Goal: Information Seeking & Learning: Learn about a topic

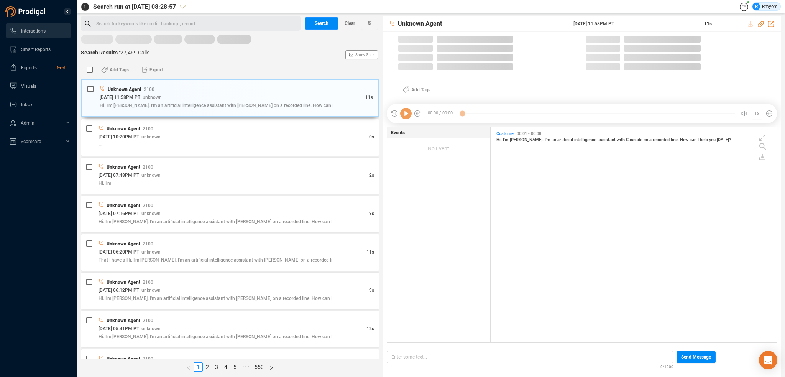
scroll to position [213, 282]
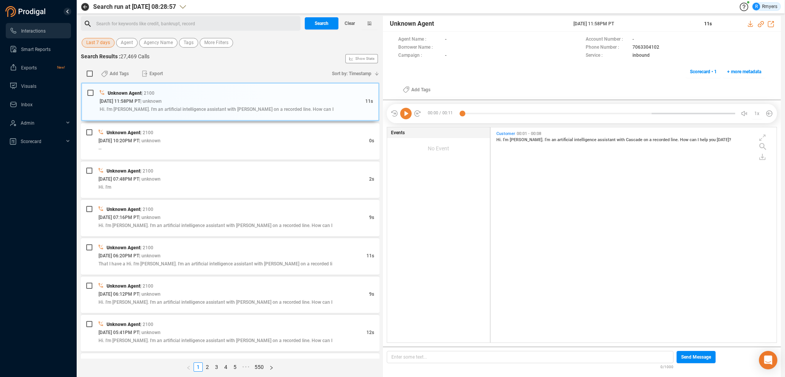
drag, startPoint x: 100, startPoint y: 41, endPoint x: 94, endPoint y: 49, distance: 9.6
click at [100, 41] on span "Last 7 days" at bounding box center [98, 43] width 24 height 10
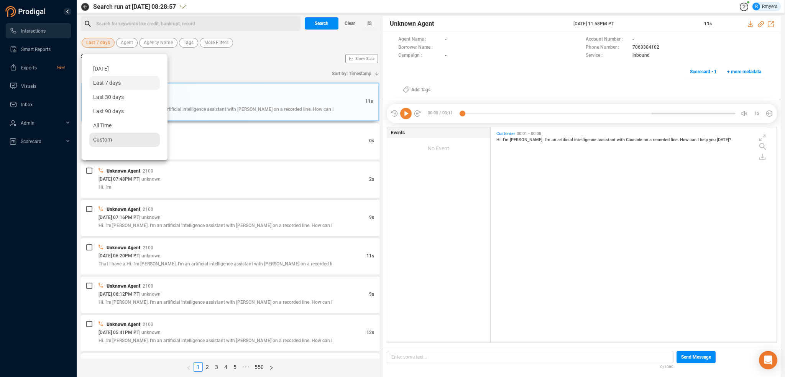
click at [97, 141] on span "Custom" at bounding box center [102, 139] width 19 height 6
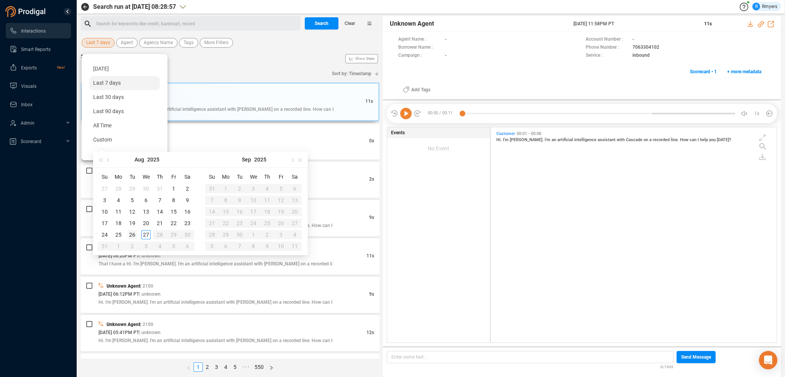
type input "[DATE]"
click at [133, 234] on div "26" at bounding box center [132, 234] width 9 height 9
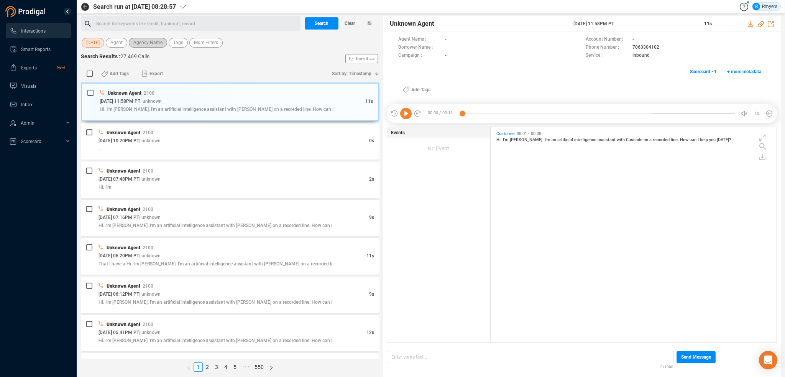
click at [149, 41] on span "Agency Name" at bounding box center [147, 43] width 29 height 10
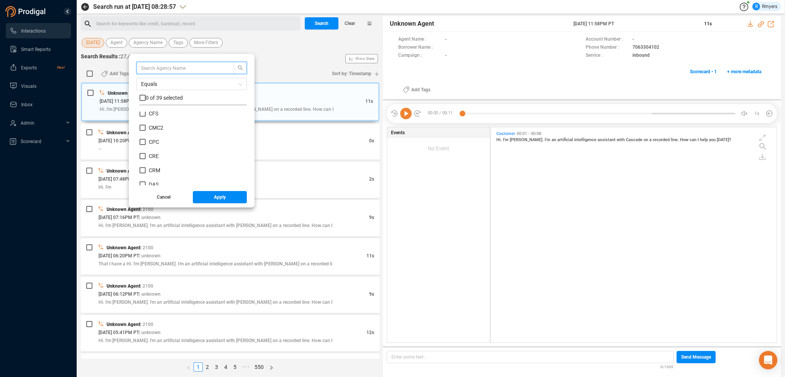
scroll to position [115, 0]
click at [154, 157] on span "CRM" at bounding box center [154, 156] width 11 height 6
click at [146, 157] on input "CRM" at bounding box center [142, 156] width 6 height 6
checkbox input "true"
click at [212, 196] on button "Apply" at bounding box center [220, 197] width 54 height 12
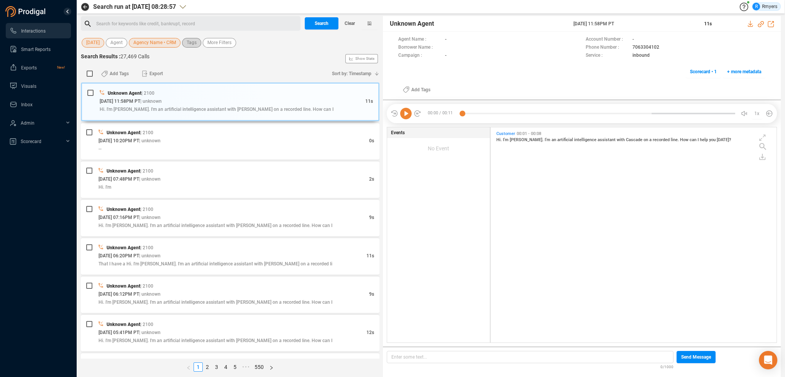
click at [188, 45] on span "Tags" at bounding box center [192, 43] width 10 height 10
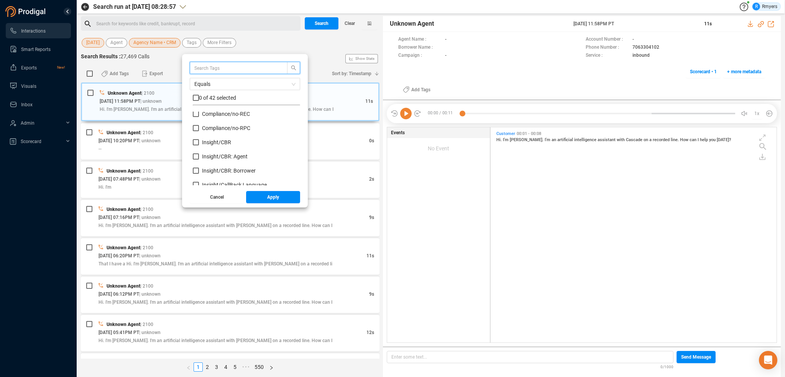
scroll to position [77, 0]
click at [211, 140] on span "Insight/ CBR" at bounding box center [216, 138] width 29 height 6
click at [199, 140] on input "Insight/ CBR" at bounding box center [196, 138] width 6 height 6
checkbox input "true"
click at [211, 152] on span "Insight/ CBR: Agent" at bounding box center [225, 152] width 46 height 6
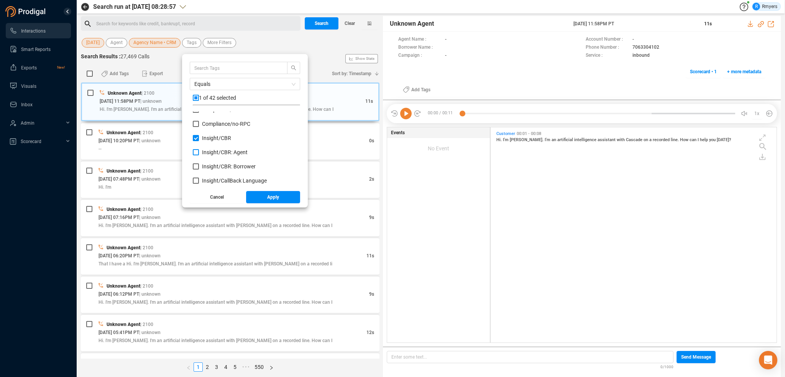
click at [199, 152] on input "Insight/ CBR: Agent" at bounding box center [196, 152] width 6 height 6
checkbox input "true"
click at [212, 164] on span "Insight/ CBR: Borrower" at bounding box center [229, 166] width 54 height 6
click at [199, 164] on input "Insight/ CBR: Borrower" at bounding box center [196, 166] width 6 height 6
checkbox input "true"
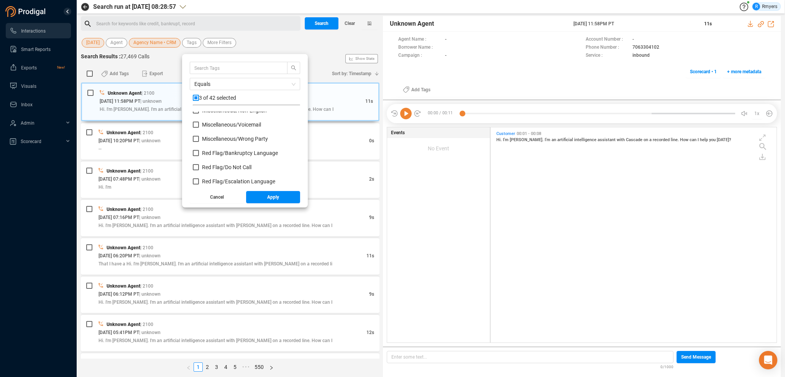
scroll to position [345, 0]
click at [210, 138] on span "Red Flag/ Bankruptcy Language" at bounding box center [240, 139] width 76 height 6
click at [199, 138] on input "Red Flag/ Bankruptcy Language" at bounding box center [196, 139] width 6 height 6
checkbox input "true"
drag, startPoint x: 211, startPoint y: 164, endPoint x: 211, endPoint y: 169, distance: 4.6
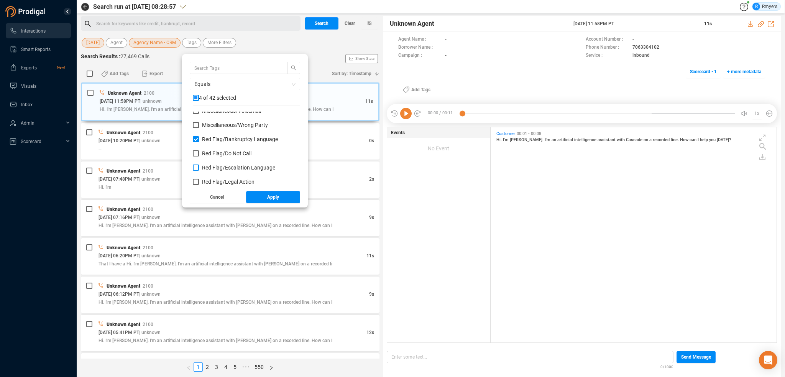
click at [211, 166] on span "Red Flag/ Escalation Language" at bounding box center [238, 167] width 73 height 6
click at [199, 166] on input "Red Flag/ Escalation Language" at bounding box center [196, 167] width 6 height 6
checkbox input "true"
click at [210, 179] on span "Red Flag/ Legal Action" at bounding box center [228, 182] width 52 height 6
click at [199, 179] on input "Red Flag/ Legal Action" at bounding box center [196, 182] width 6 height 6
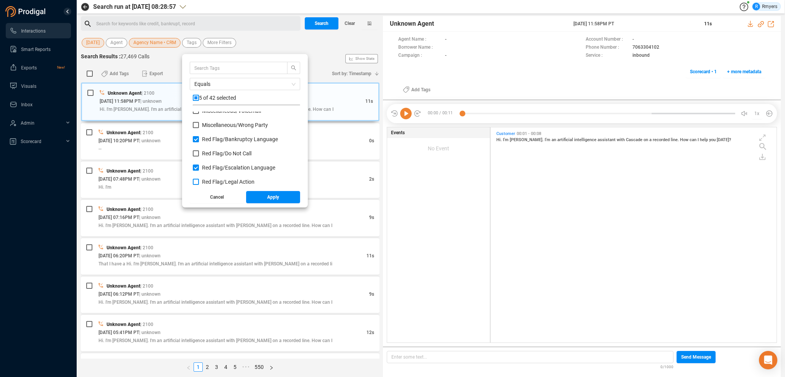
checkbox input "true"
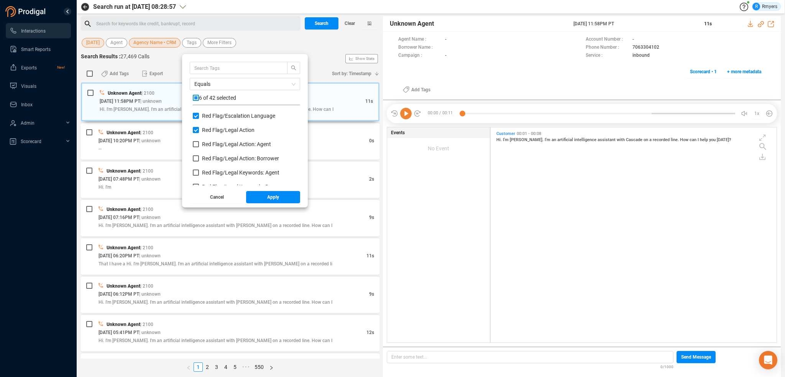
scroll to position [383, 0]
click at [216, 157] on span "Red Flag/ Legal Action: Agent" at bounding box center [236, 157] width 69 height 6
click at [199, 157] on input "Red Flag/ Legal Action: Agent" at bounding box center [196, 157] width 6 height 6
checkbox input "true"
click at [215, 170] on span "Red Flag/ Legal Action: Borrower" at bounding box center [240, 172] width 77 height 6
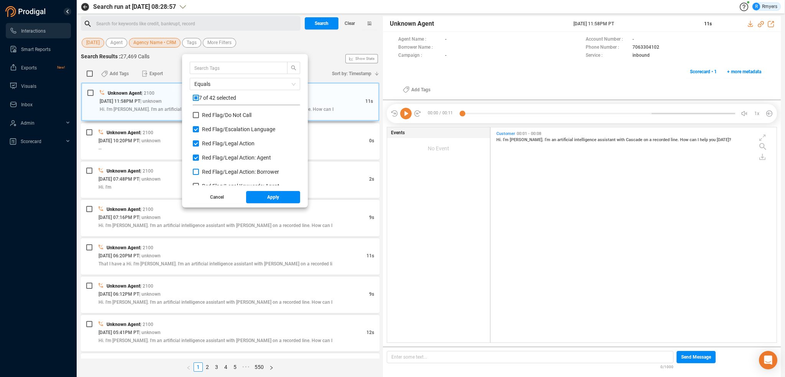
click at [199, 170] on input "Red Flag/ Legal Action: Borrower" at bounding box center [196, 172] width 6 height 6
checkbox input "true"
click at [208, 146] on span "Red Flag/ Legal Keywords: Agent" at bounding box center [240, 147] width 77 height 6
click at [199, 146] on input "Red Flag/ Legal Keywords: Agent" at bounding box center [196, 147] width 6 height 6
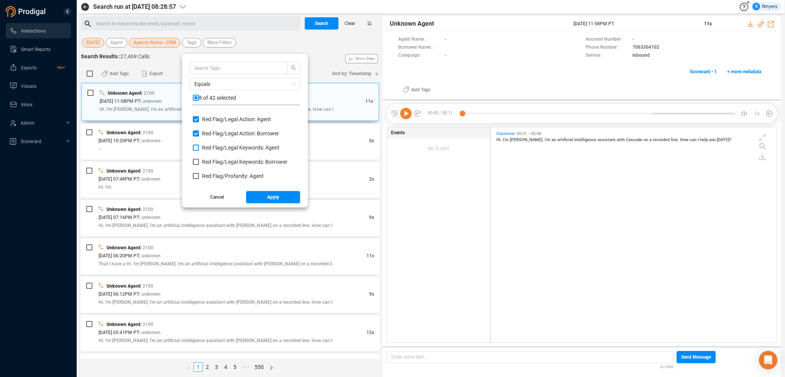
checkbox input "true"
drag, startPoint x: 208, startPoint y: 161, endPoint x: 208, endPoint y: 165, distance: 4.2
click at [208, 161] on span "Red Flag/ Legal Keywords: Borrower" at bounding box center [244, 162] width 85 height 6
click at [199, 161] on input "Red Flag/ Legal Keywords: Borrower" at bounding box center [196, 162] width 6 height 6
checkbox input "true"
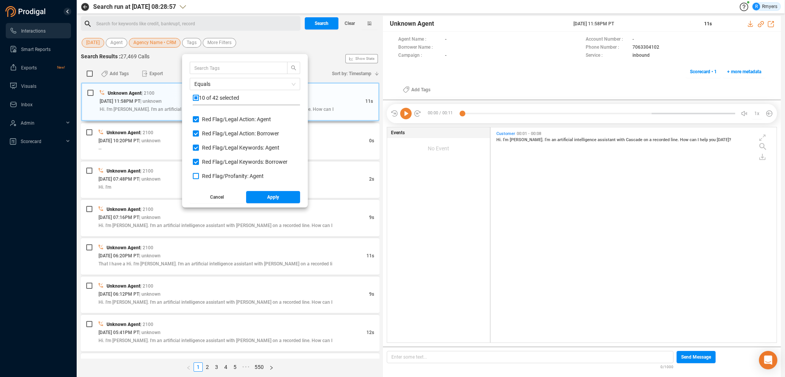
click at [209, 178] on span "Red Flag/ Profanity: Agent" at bounding box center [233, 176] width 62 height 6
click at [199, 178] on input "Red Flag/ Profanity: Agent" at bounding box center [196, 176] width 6 height 6
checkbox input "true"
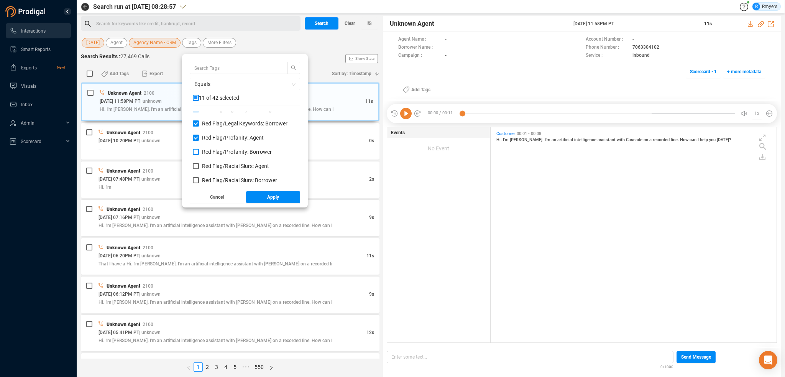
click at [207, 150] on span "Red Flag/ Profanity: Borrower" at bounding box center [237, 152] width 70 height 6
click at [199, 150] on input "Red Flag/ Profanity: Borrower" at bounding box center [196, 152] width 6 height 6
checkbox input "true"
click at [208, 168] on span "Red Flag/ Racial Slurs: Agent" at bounding box center [235, 166] width 67 height 6
click at [199, 168] on input "Red Flag/ Racial Slurs: Agent" at bounding box center [196, 166] width 6 height 6
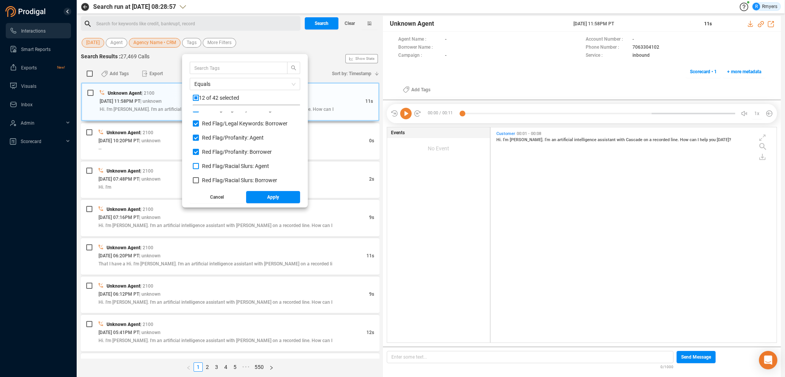
checkbox input "true"
click at [209, 180] on span "Red Flag/ Racial Slurs: Borrower" at bounding box center [239, 180] width 75 height 6
click at [199, 180] on input "Red Flag/ Racial Slurs: Borrower" at bounding box center [196, 180] width 6 height 6
checkbox input "true"
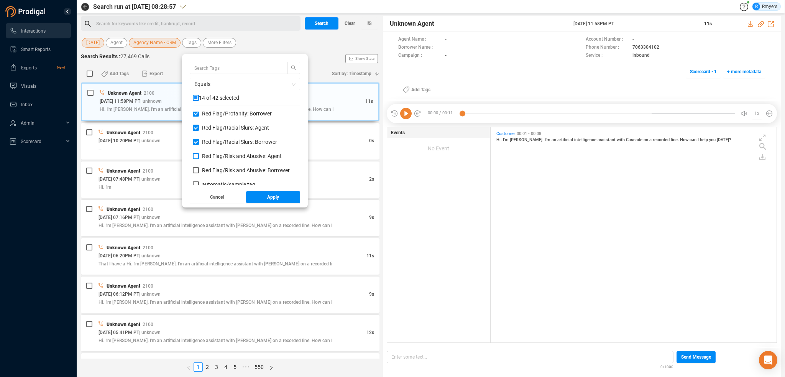
click at [211, 157] on span "Red Flag/ Risk and Abusive: Agent" at bounding box center [242, 156] width 80 height 6
click at [199, 157] on input "Red Flag/ Risk and Abusive: Agent" at bounding box center [196, 156] width 6 height 6
checkbox input "true"
click at [211, 168] on span "Red Flag/ Risk and Abusive: Borrower" at bounding box center [246, 170] width 88 height 6
click at [199, 168] on input "Red Flag/ Risk and Abusive: Borrower" at bounding box center [196, 170] width 6 height 6
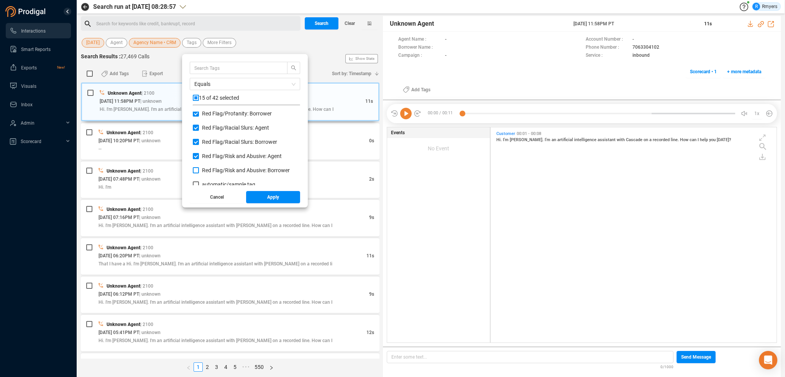
checkbox input "true"
click at [267, 196] on button "Apply" at bounding box center [273, 197] width 54 height 12
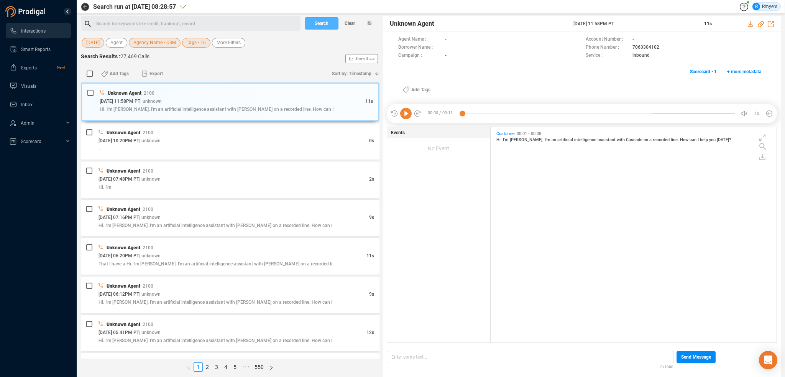
click at [314, 24] on span "Search" at bounding box center [321, 23] width 14 height 12
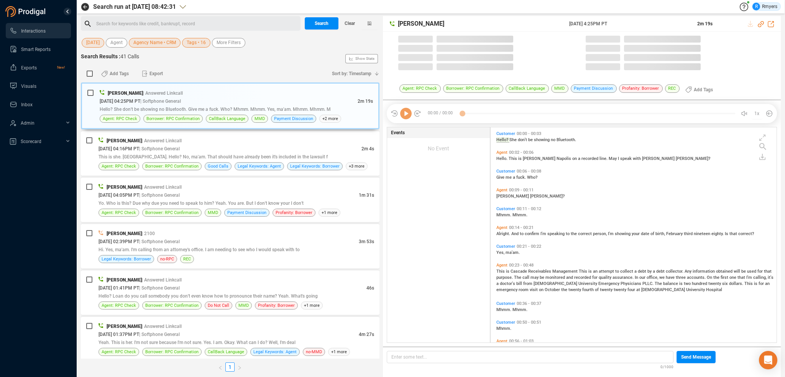
scroll to position [213, 282]
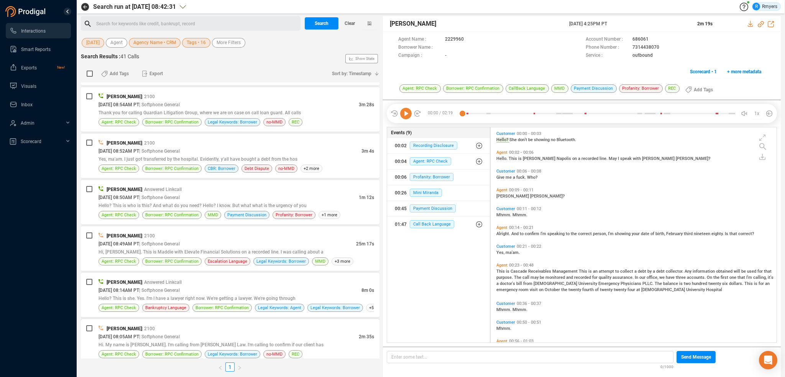
click at [192, 324] on div "[PERSON_NAME] | 2100" at bounding box center [235, 328] width 275 height 8
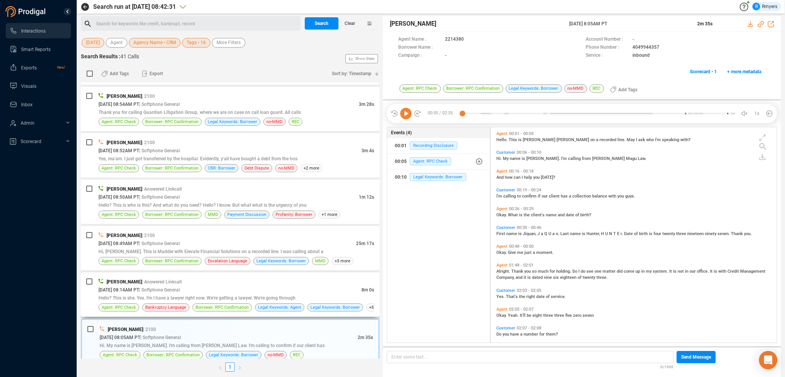
scroll to position [1620, 0]
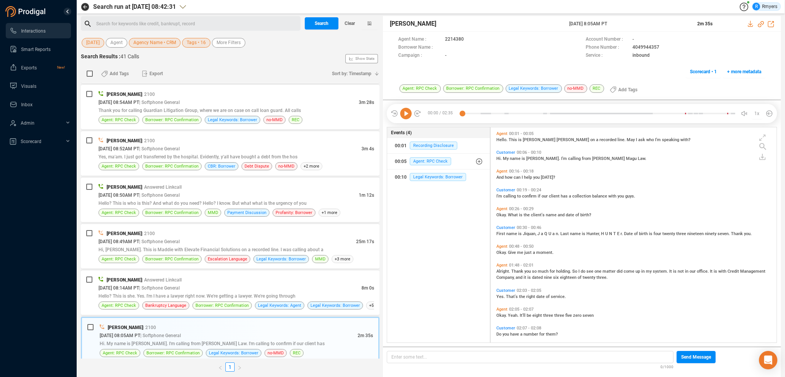
click at [401, 113] on icon at bounding box center [405, 113] width 11 height 11
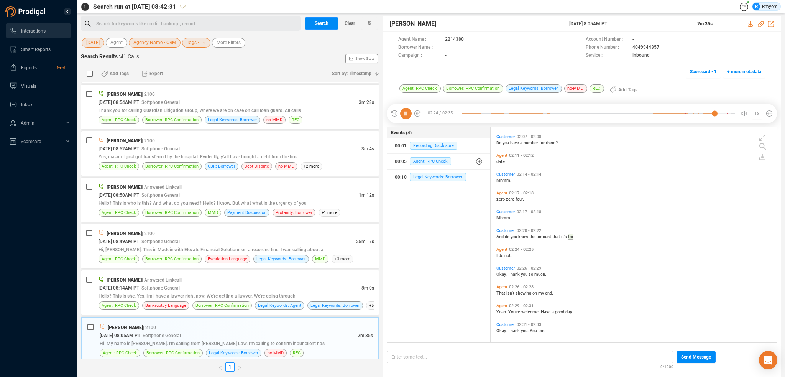
scroll to position [193, 0]
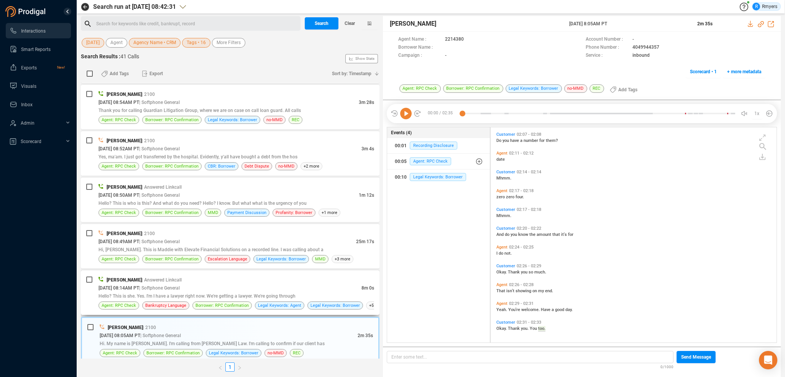
click at [269, 270] on div "[PERSON_NAME] | Answered Linkcall [DATE] 08:14AM PT | Softphone General 8m 0s H…" at bounding box center [230, 292] width 298 height 44
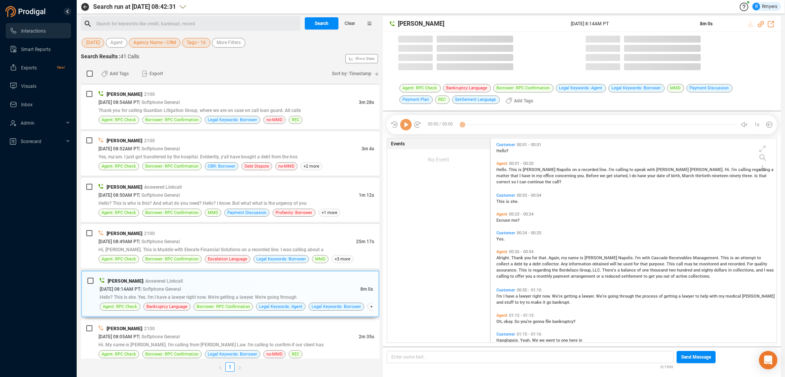
scroll to position [203, 282]
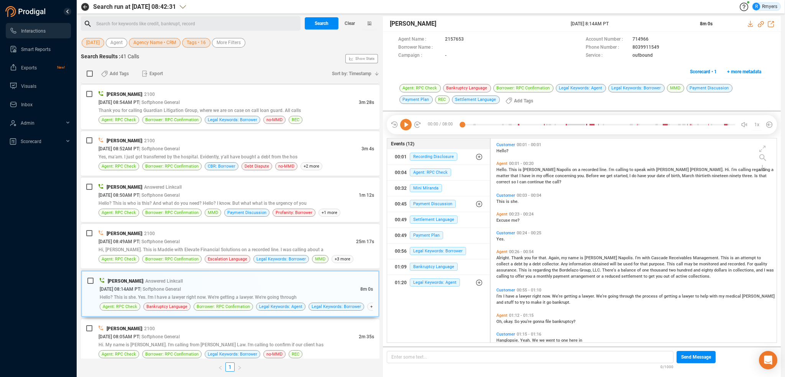
click at [407, 129] on icon at bounding box center [405, 124] width 11 height 11
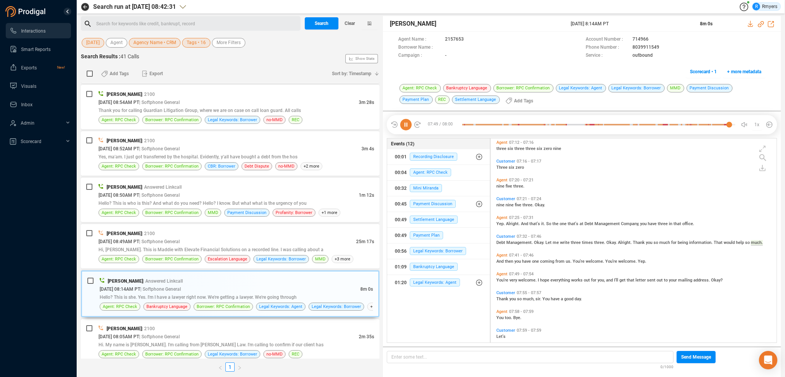
scroll to position [1353, 0]
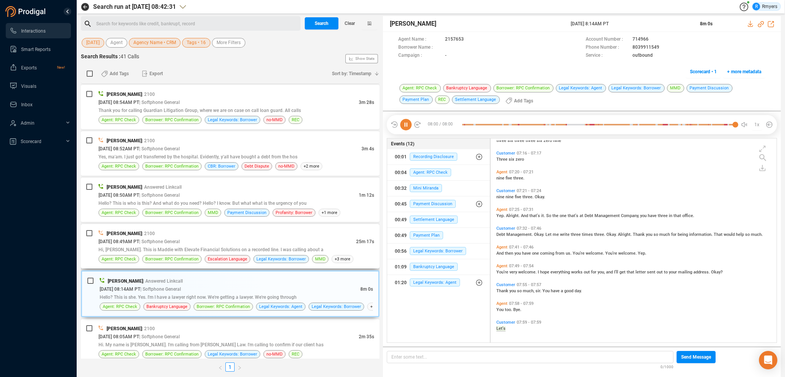
click at [292, 238] on div "[DATE] 08:49AM PT | Softphone General" at bounding box center [226, 241] width 257 height 8
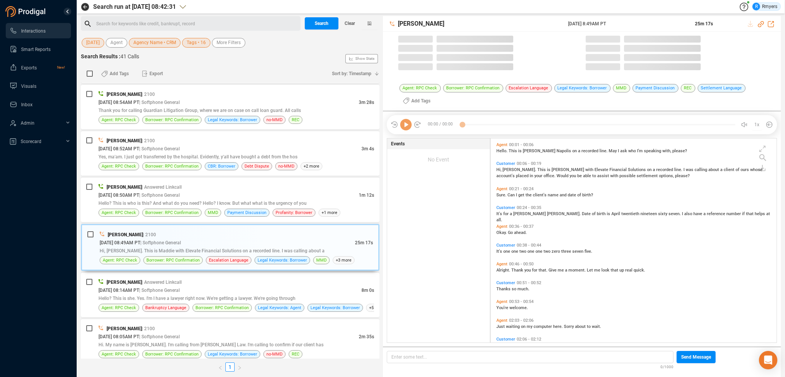
scroll to position [203, 282]
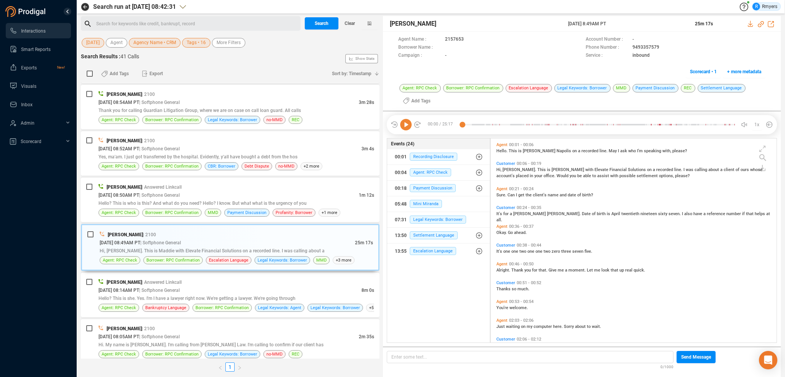
click at [402, 127] on icon at bounding box center [405, 124] width 11 height 11
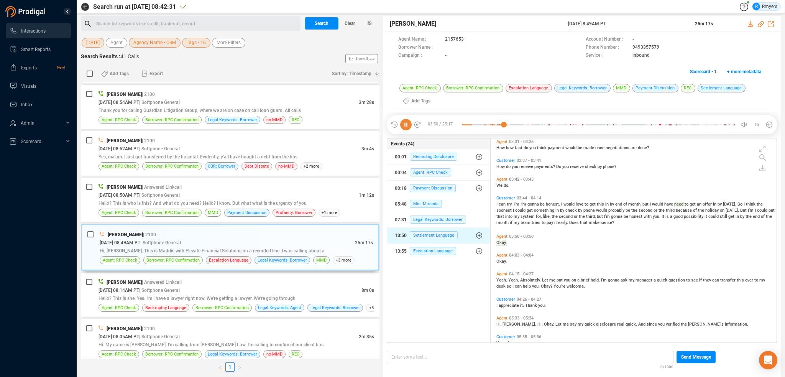
scroll to position [450, 0]
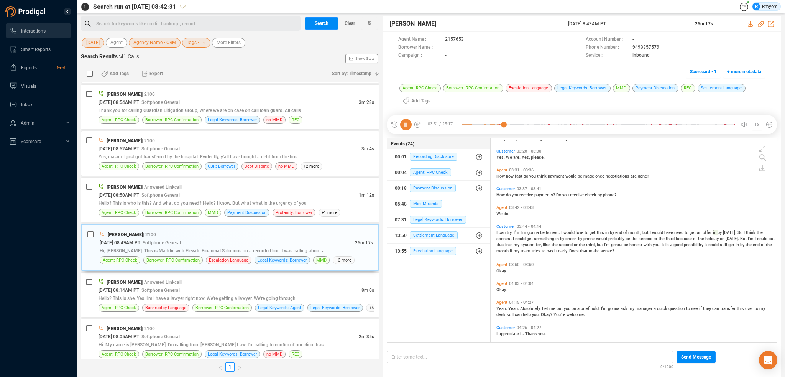
click at [425, 250] on span "Escalation Language" at bounding box center [432, 251] width 46 height 8
click at [431, 265] on span "Escalation Language" at bounding box center [438, 266] width 46 height 8
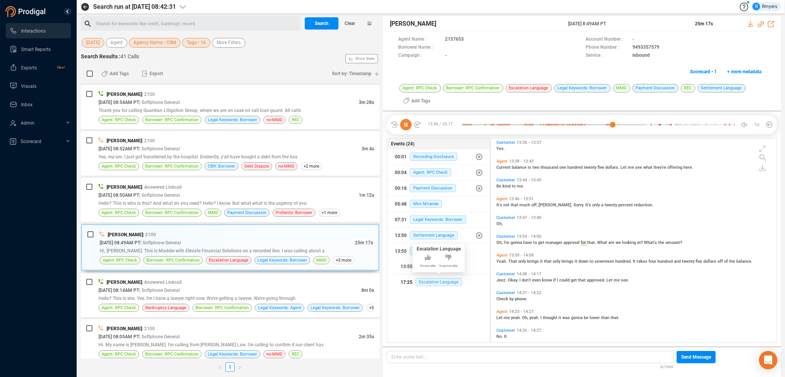
click at [424, 282] on span "Escalation Language" at bounding box center [438, 282] width 46 height 8
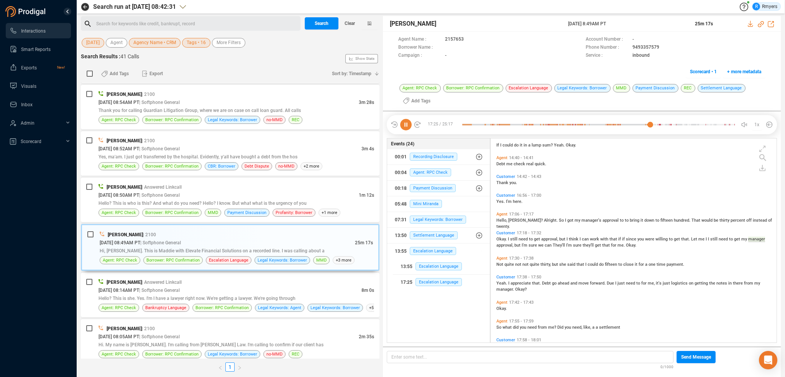
click at [403, 124] on icon at bounding box center [405, 124] width 11 height 11
click at [404, 124] on icon at bounding box center [405, 124] width 11 height 11
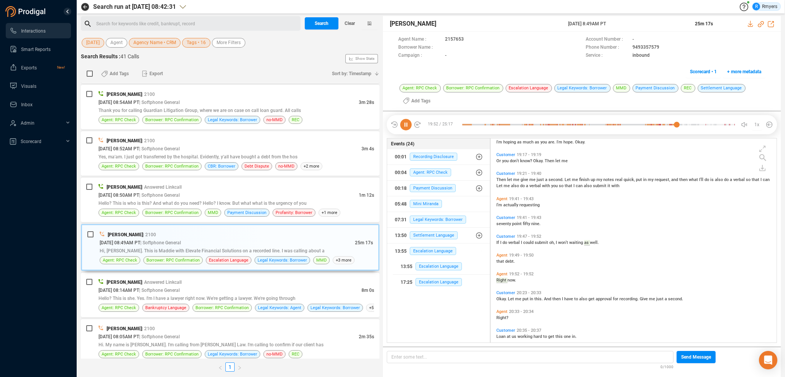
scroll to position [2615, 0]
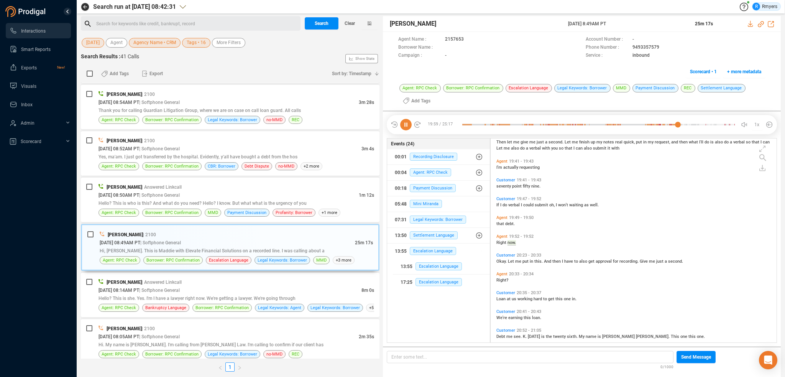
click at [406, 124] on icon at bounding box center [405, 124] width 11 height 11
click at [169, 199] on div "Hello? This is who is this? And what do you need? Hello? I know. But what what …" at bounding box center [235, 203] width 275 height 8
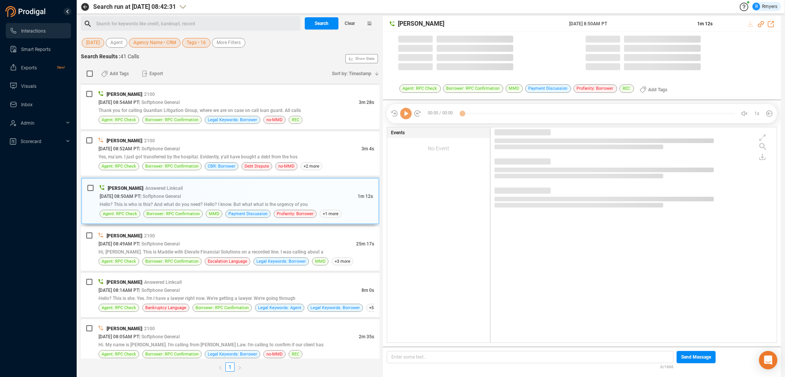
click at [408, 118] on icon at bounding box center [405, 113] width 11 height 11
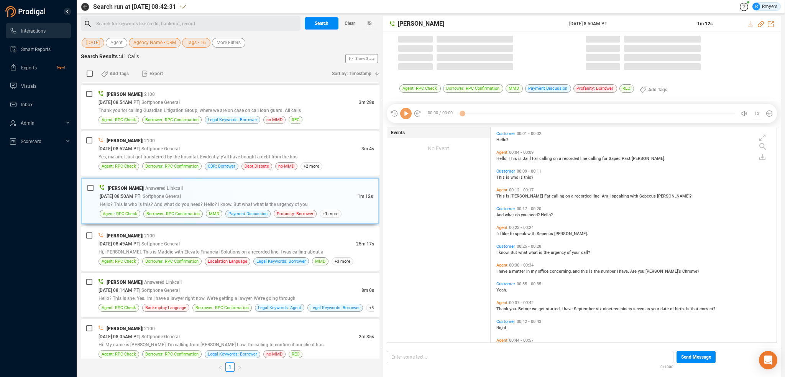
scroll to position [213, 282]
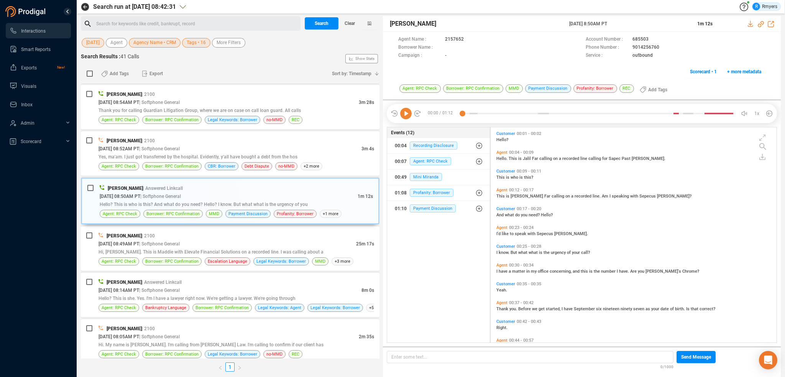
click at [406, 115] on icon at bounding box center [405, 113] width 11 height 11
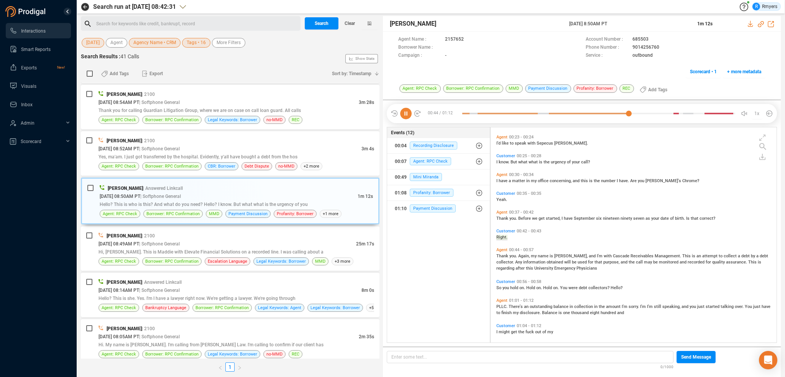
scroll to position [94, 0]
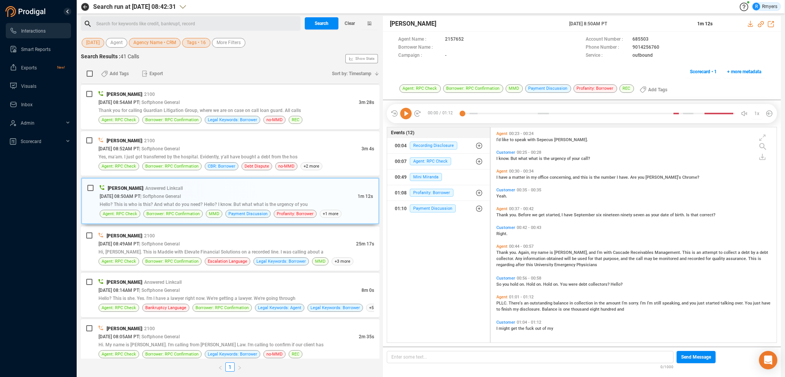
click at [403, 113] on icon at bounding box center [405, 113] width 11 height 11
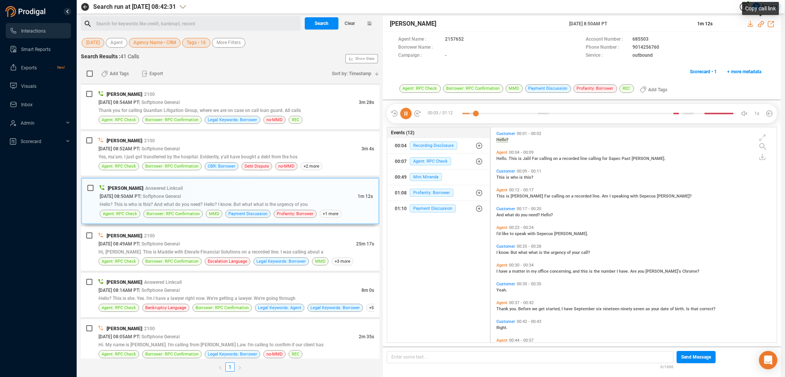
click at [761, 24] on icon at bounding box center [760, 24] width 6 height 6
drag, startPoint x: 565, startPoint y: 25, endPoint x: 634, endPoint y: 28, distance: 68.3
click at [634, 28] on div "[PERSON_NAME] [DATE] 8:50AM PT 1m 12s" at bounding box center [582, 24] width 398 height 16
copy div "[DATE] 8:50AM PT"
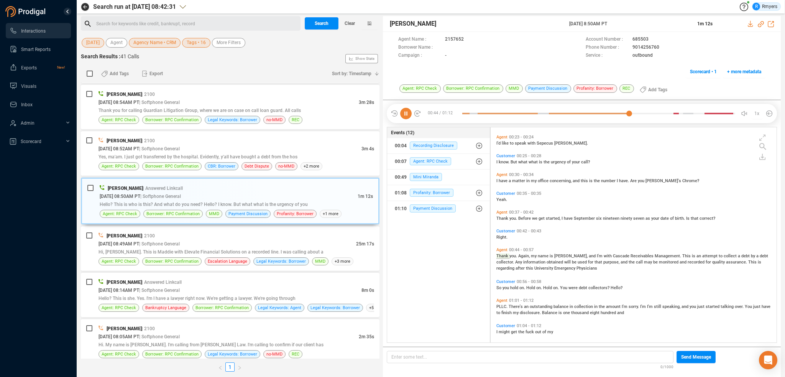
scroll to position [94, 0]
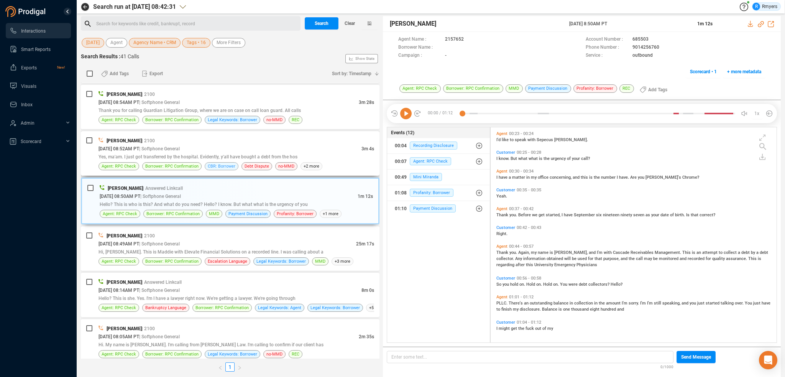
click at [236, 162] on div "Agent: RPC Check Borrower: RPC Confirmation CBR: Borrower Debt Dispute no-MMD +…" at bounding box center [235, 166] width 275 height 8
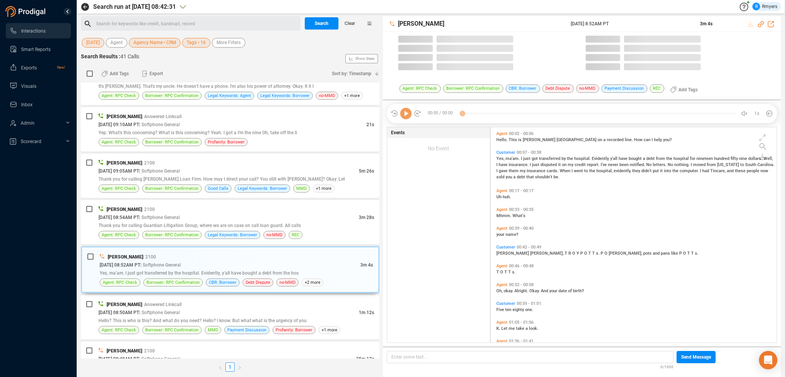
scroll to position [213, 282]
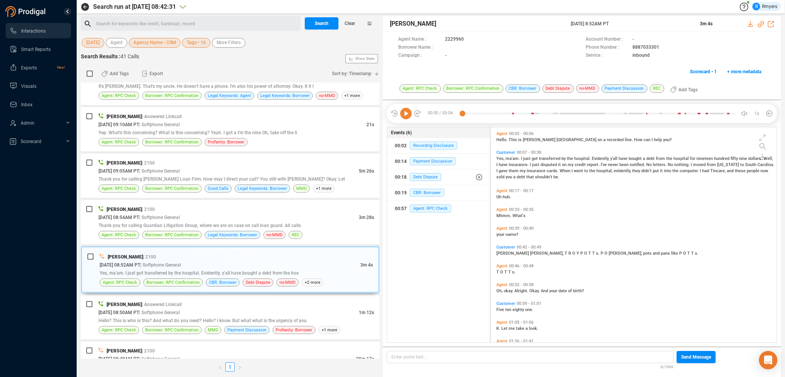
click at [405, 117] on icon at bounding box center [405, 113] width 11 height 11
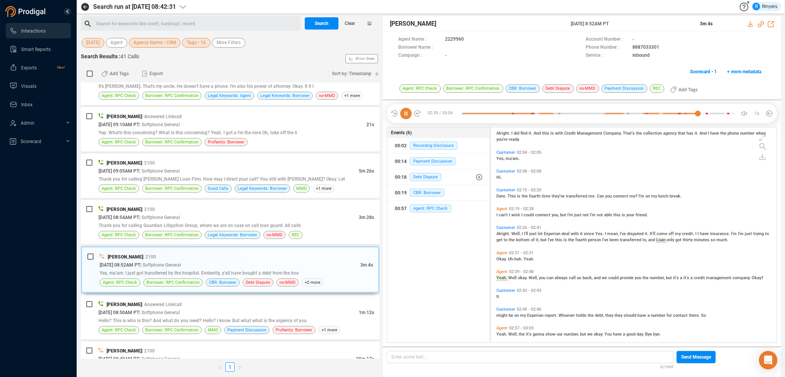
scroll to position [314, 0]
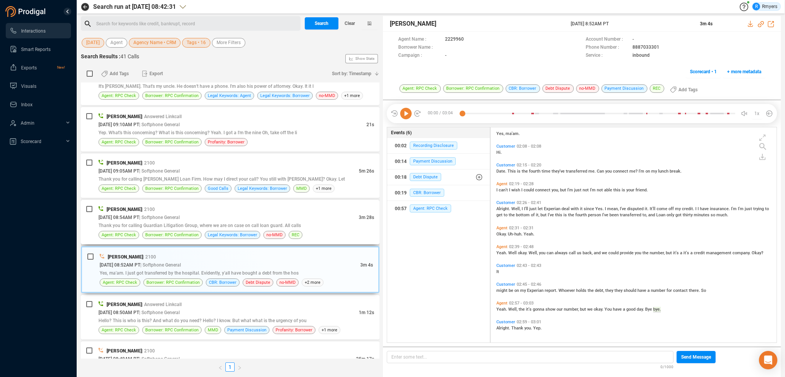
click at [241, 200] on div "[PERSON_NAME] | 2100 [DATE] 08:54AM PT | Softphone General 3m 28s Thank you for…" at bounding box center [230, 222] width 298 height 44
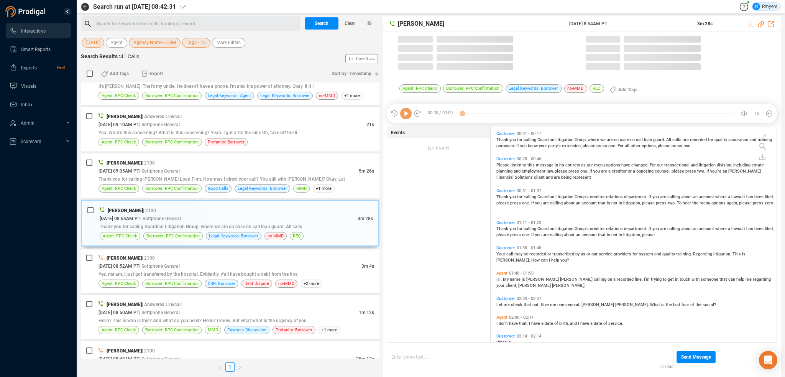
scroll to position [213, 282]
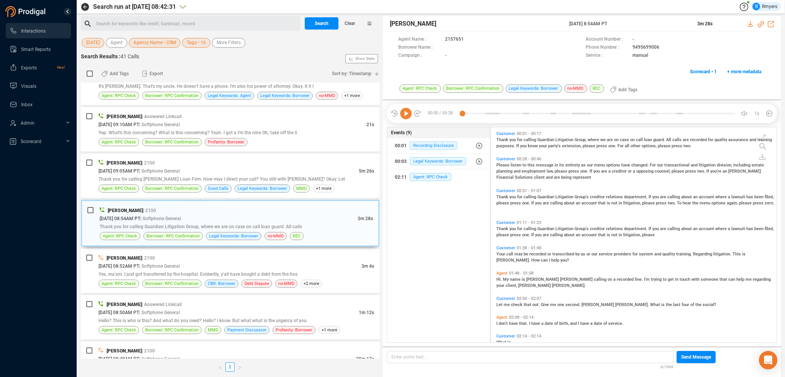
click at [405, 116] on icon at bounding box center [405, 113] width 11 height 11
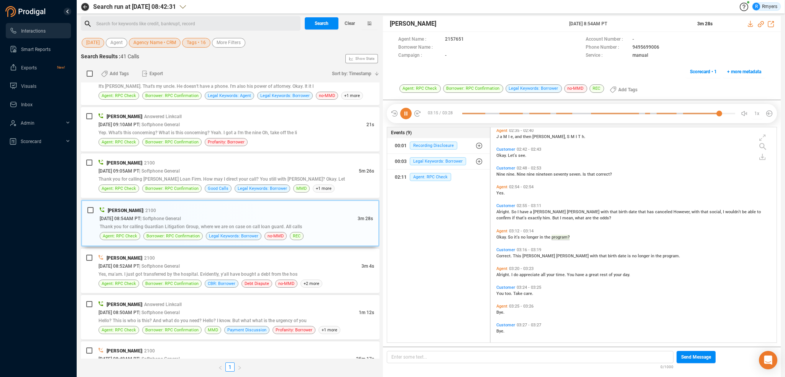
scroll to position [283, 0]
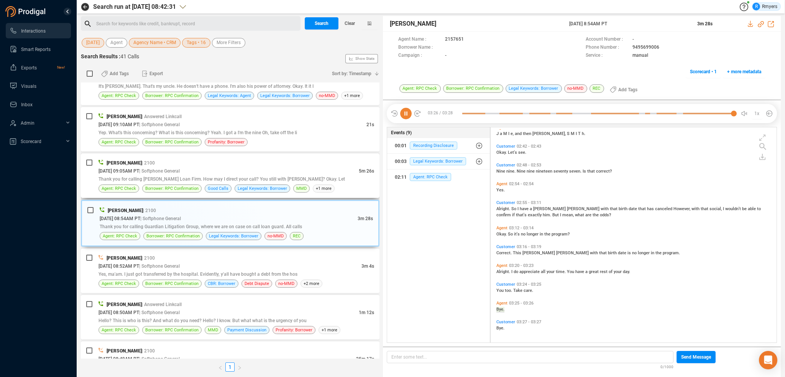
click at [206, 167] on div "[DATE] 09:05AM PT | Softphone General" at bounding box center [228, 171] width 260 height 8
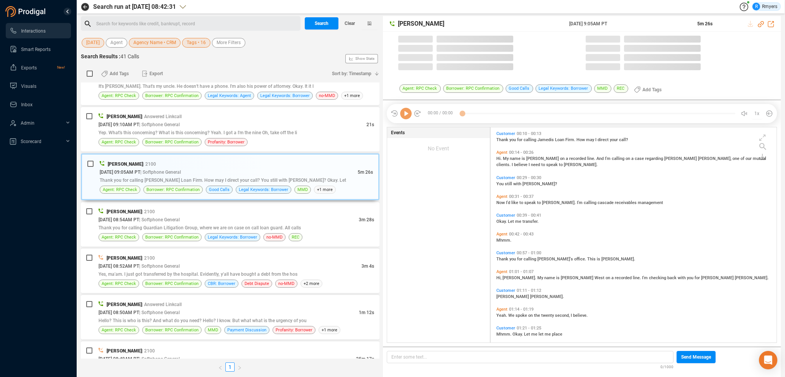
scroll to position [213, 282]
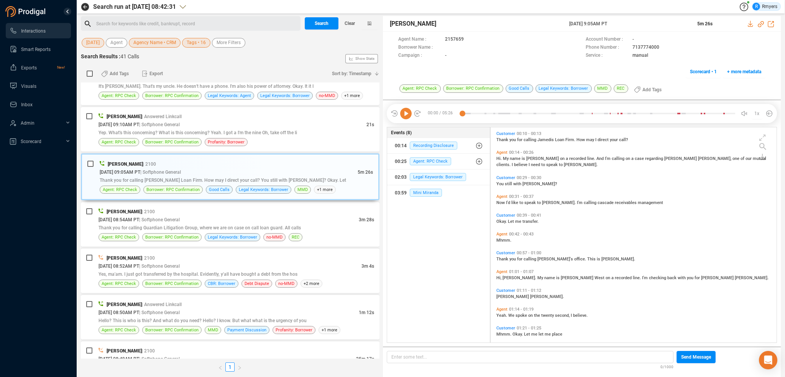
click at [408, 111] on icon at bounding box center [405, 113] width 11 height 11
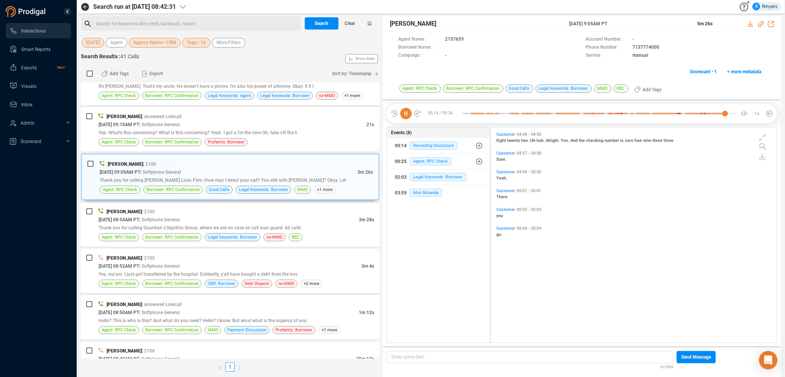
scroll to position [666, 0]
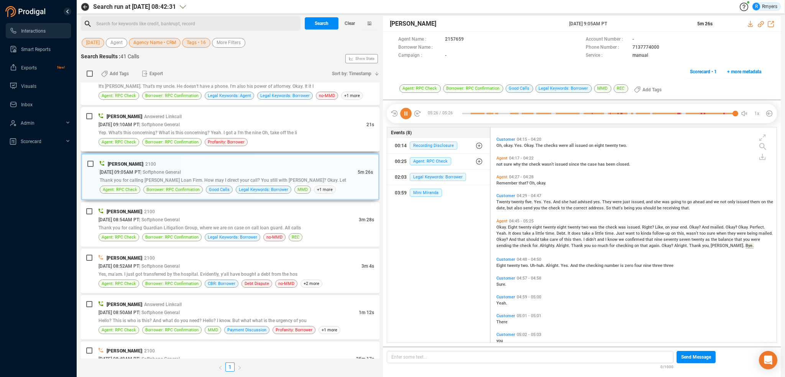
click at [291, 138] on div "Agent: RPC Check Borrower: RPC Confirmation Profanity: Borrower" at bounding box center [235, 142] width 275 height 8
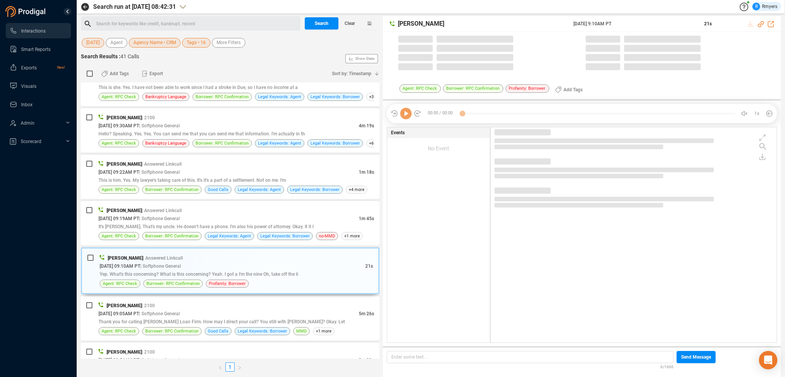
scroll to position [1352, 0]
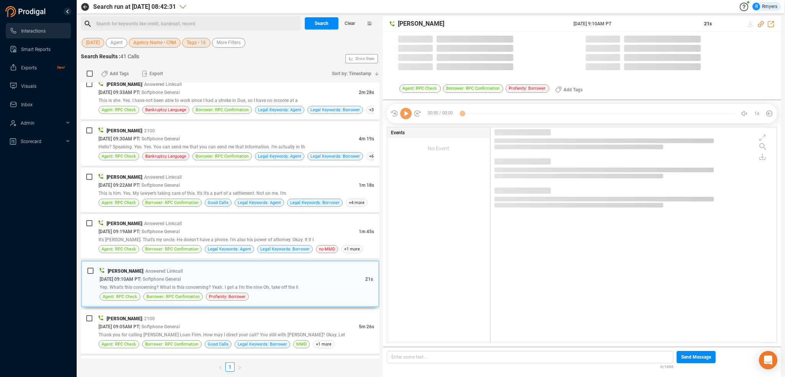
click at [405, 116] on icon at bounding box center [405, 113] width 11 height 11
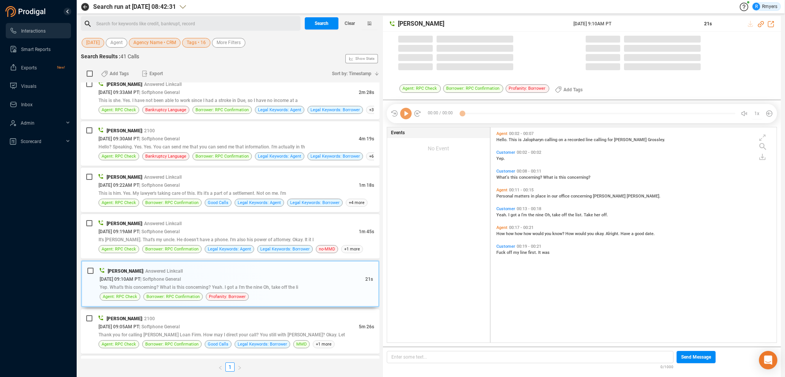
scroll to position [213, 282]
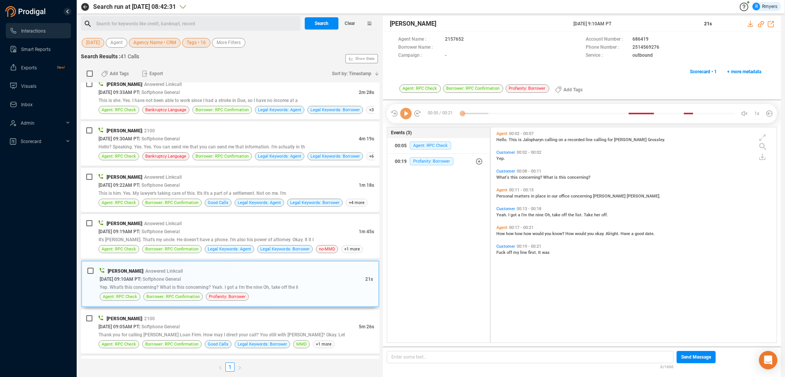
click at [405, 116] on icon at bounding box center [405, 113] width 11 height 11
click at [404, 117] on icon at bounding box center [405, 113] width 11 height 11
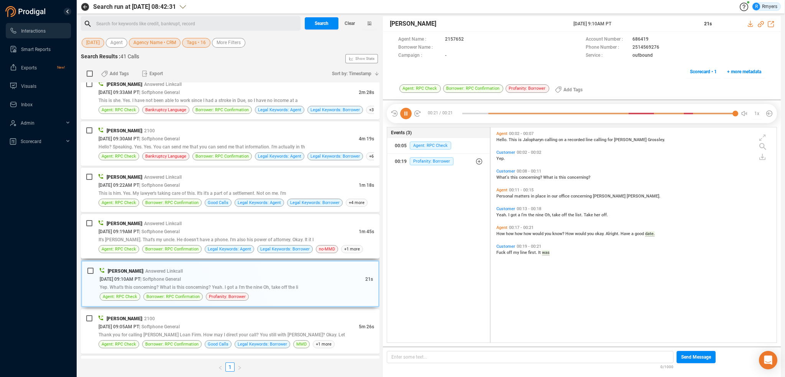
drag, startPoint x: 165, startPoint y: 231, endPoint x: 175, endPoint y: 249, distance: 20.2
click at [165, 237] on span "It's [PERSON_NAME]. That's my uncle. He doesn't have a phone. I'm also his powe…" at bounding box center [205, 239] width 215 height 5
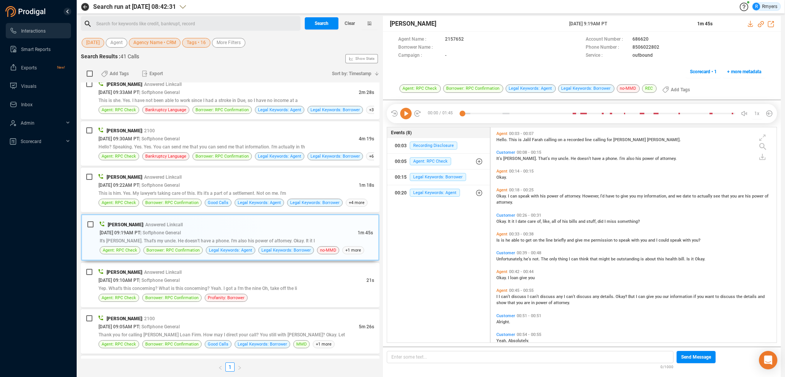
click at [405, 108] on icon at bounding box center [405, 113] width 11 height 11
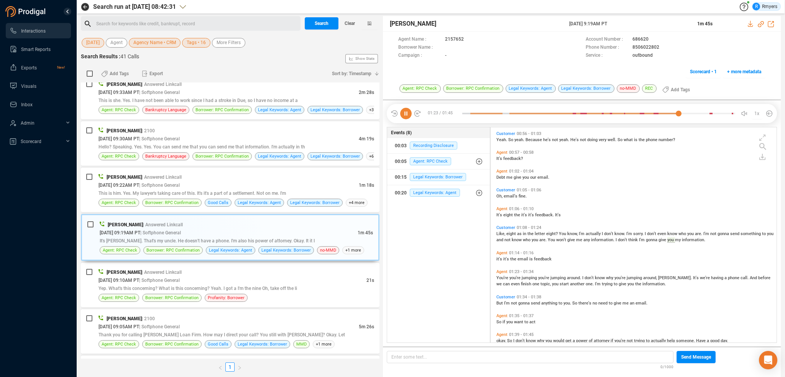
scroll to position [251, 0]
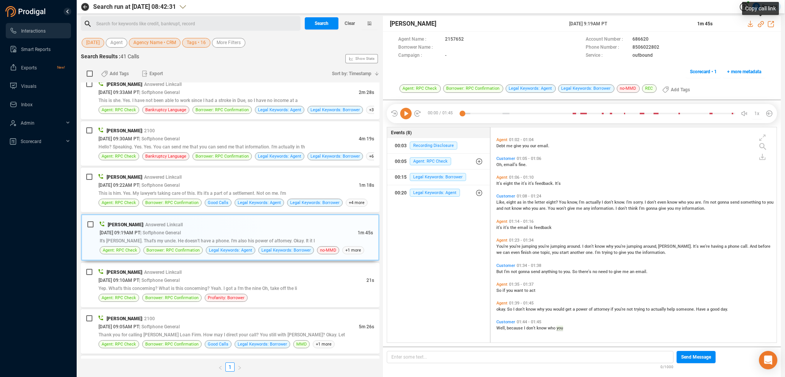
click at [760, 24] on icon at bounding box center [760, 24] width 6 height 6
drag, startPoint x: 569, startPoint y: 21, endPoint x: 629, endPoint y: 24, distance: 60.2
click at [629, 24] on span "[DATE] 9:19AM PT" at bounding box center [628, 23] width 119 height 7
copy span "[DATE] 9:19AM PT"
click at [504, 246] on span "You're" at bounding box center [502, 246] width 13 height 5
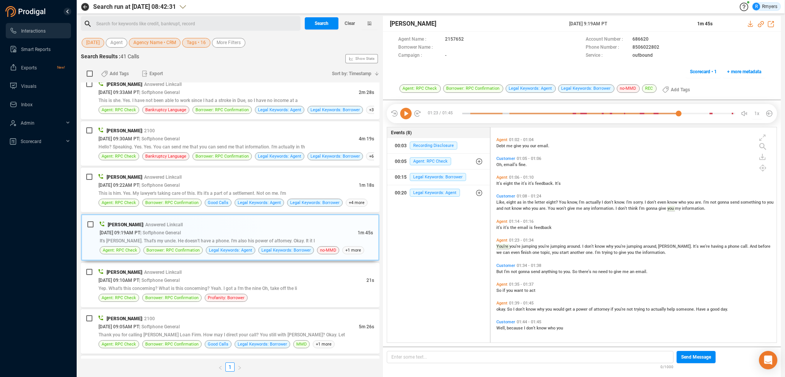
click at [404, 110] on icon at bounding box center [405, 113] width 11 height 11
click at [178, 191] on div "This is him. Yes. My lawyer's taking care of this. It's it's a part of a settle…" at bounding box center [235, 193] width 275 height 8
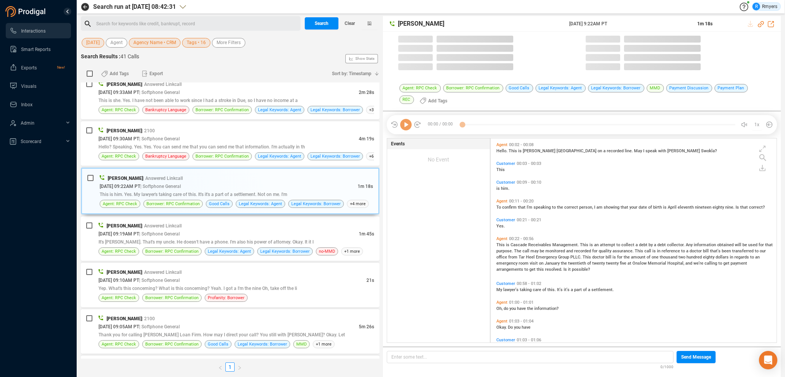
scroll to position [203, 282]
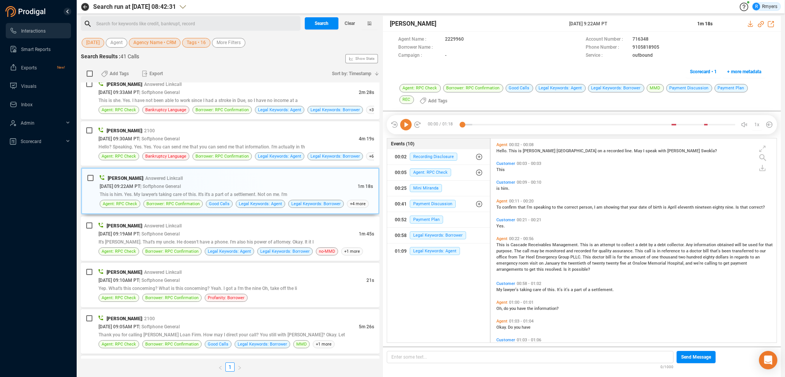
click at [406, 126] on icon at bounding box center [405, 124] width 11 height 11
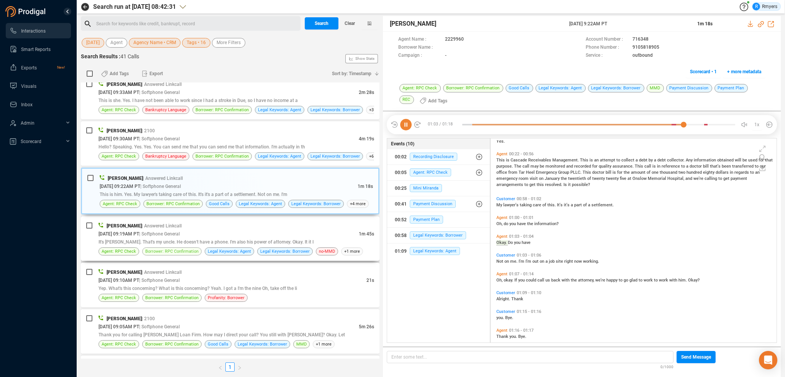
scroll to position [93, 0]
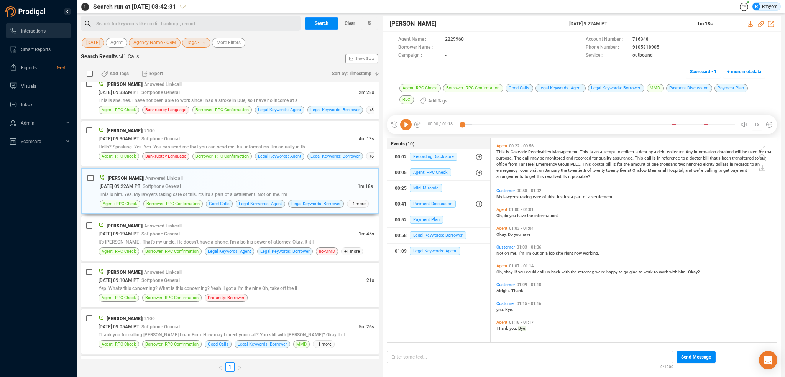
click at [409, 124] on icon at bounding box center [405, 124] width 11 height 11
click at [216, 134] on div "[DATE] 09:30AM PT | Softphone General" at bounding box center [228, 138] width 260 height 8
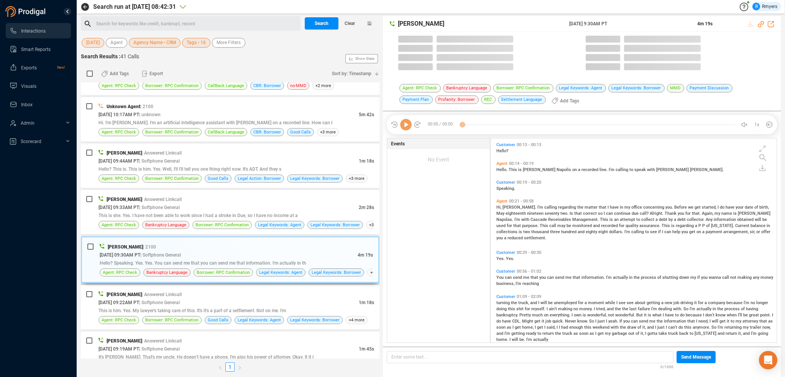
scroll to position [203, 282]
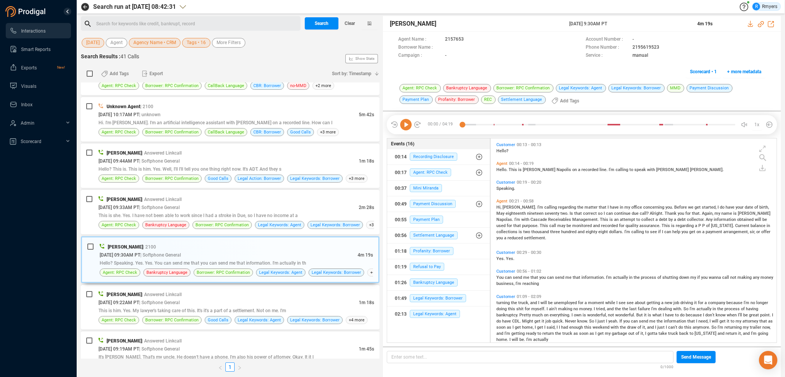
click at [403, 127] on icon at bounding box center [405, 124] width 11 height 11
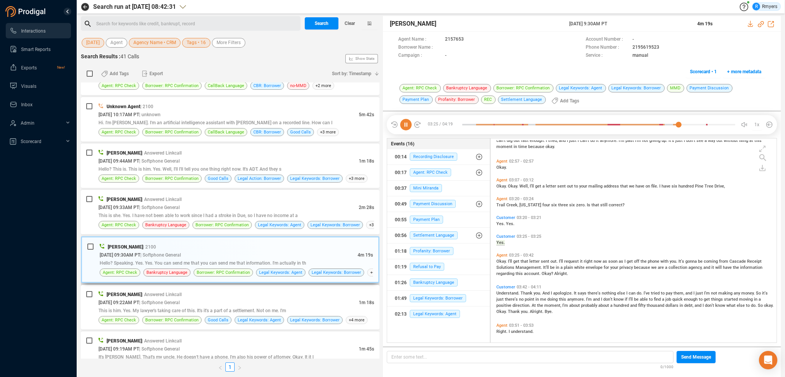
scroll to position [329, 0]
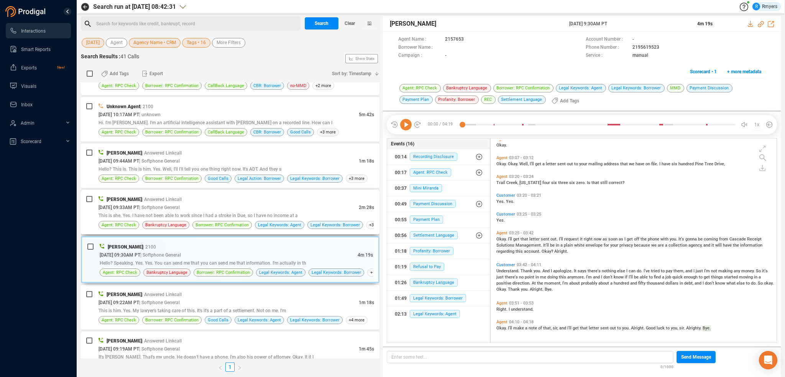
click at [173, 213] on span "This is she. Yes. I have not been able to work since I had a stroke in Due, so …" at bounding box center [197, 215] width 199 height 5
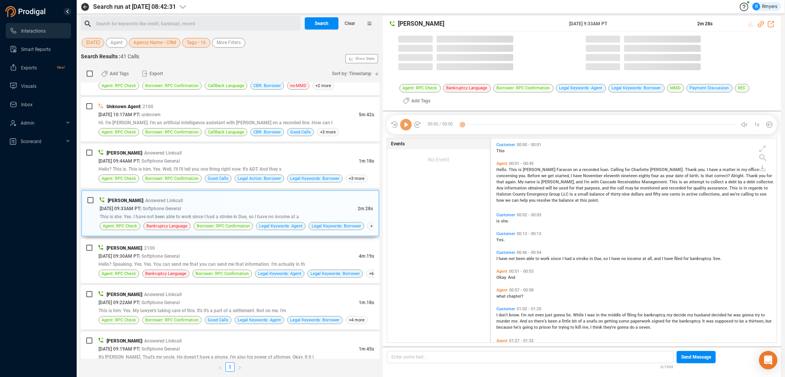
scroll to position [203, 282]
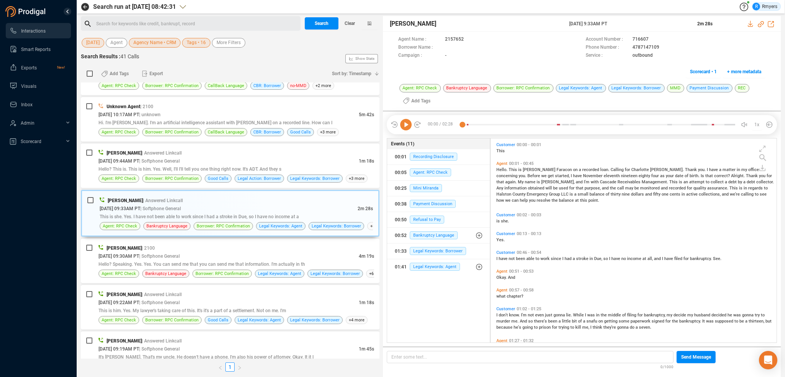
click at [404, 124] on icon at bounding box center [405, 124] width 11 height 11
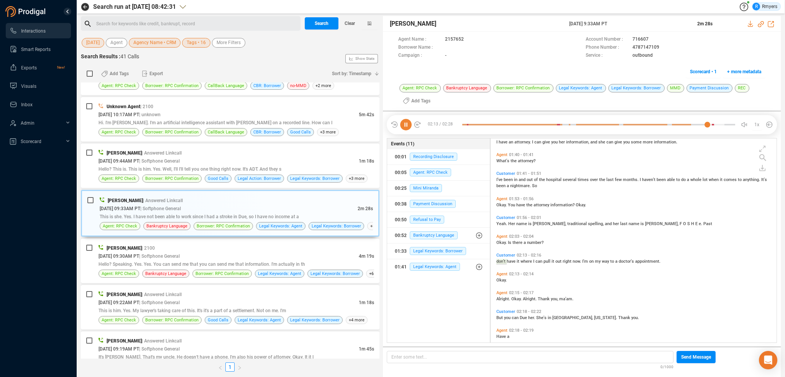
scroll to position [231, 0]
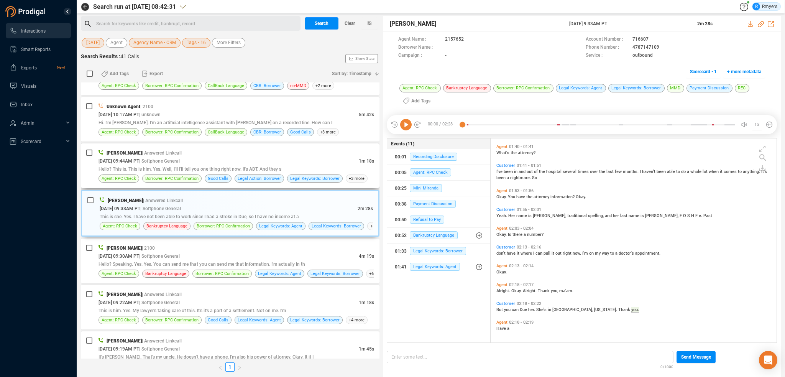
click at [174, 166] on span "Hello? This is. This is him. Yes. Well, I'll I'll tell you one thing right now.…" at bounding box center [189, 168] width 183 height 5
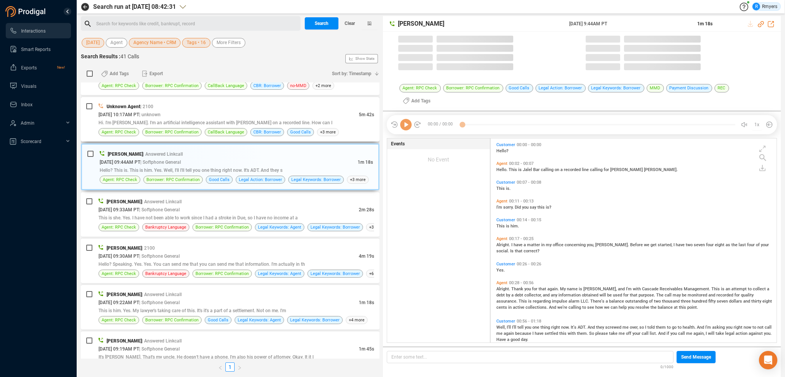
scroll to position [213, 282]
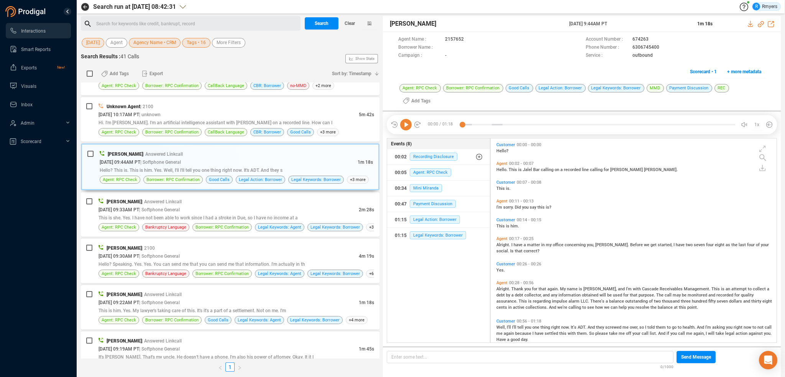
click at [405, 119] on icon at bounding box center [405, 124] width 11 height 11
click at [189, 118] on div "Hi. I'm [PERSON_NAME]. I'm an artificial intelligence assistant with [PERSON_NA…" at bounding box center [235, 122] width 275 height 8
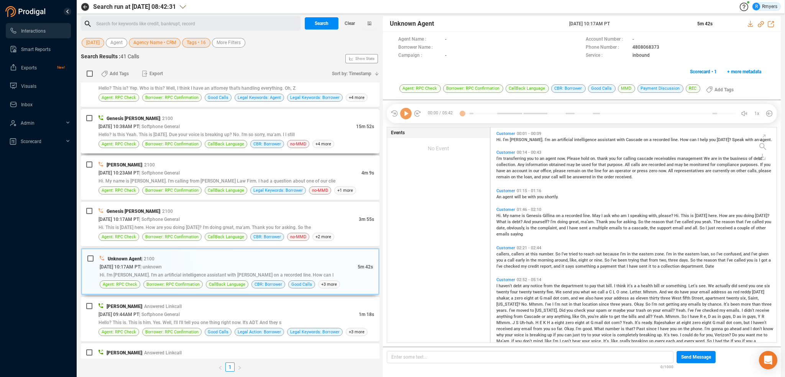
scroll to position [1045, 0]
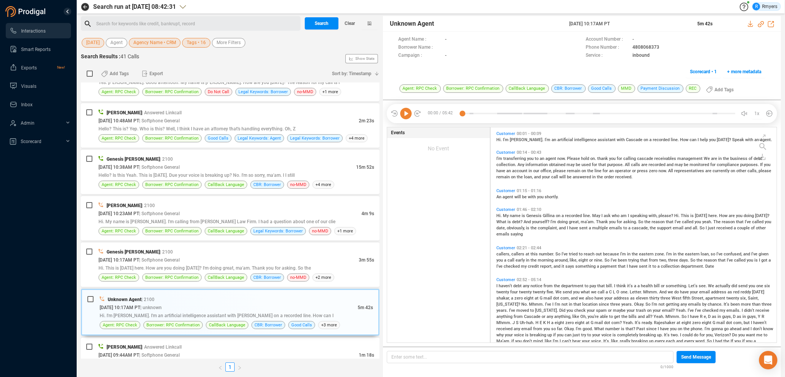
click at [402, 111] on icon at bounding box center [405, 113] width 11 height 11
click at [180, 257] on span "| Softphone General" at bounding box center [159, 259] width 41 height 5
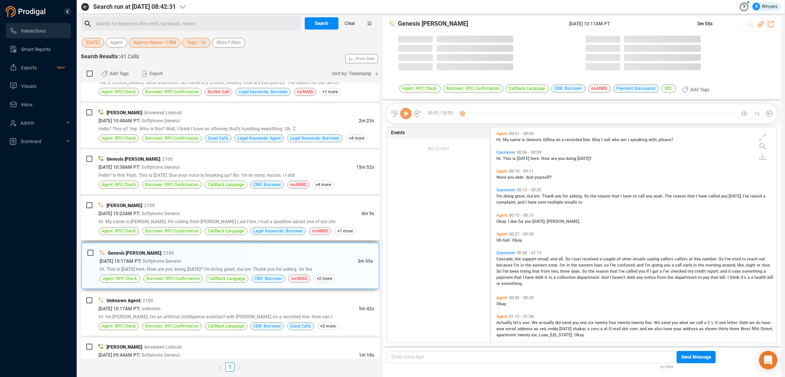
scroll to position [213, 282]
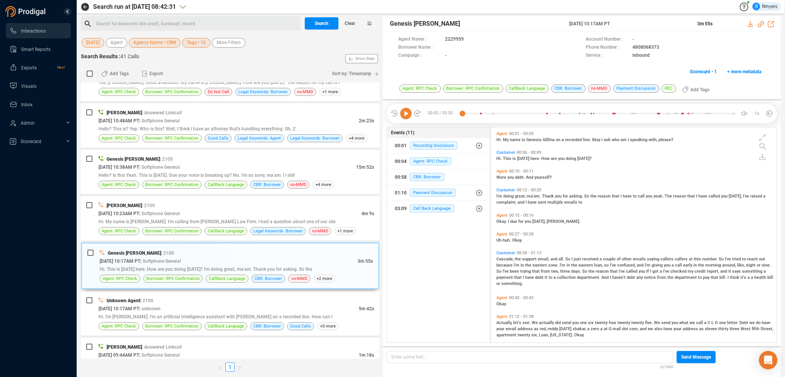
click at [403, 115] on icon at bounding box center [405, 113] width 11 height 11
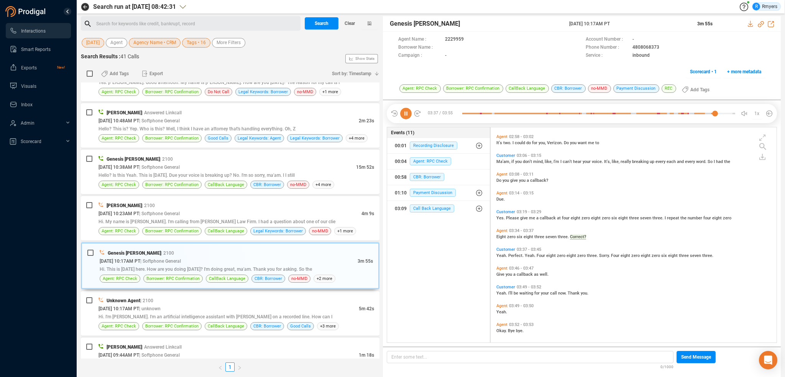
scroll to position [552, 0]
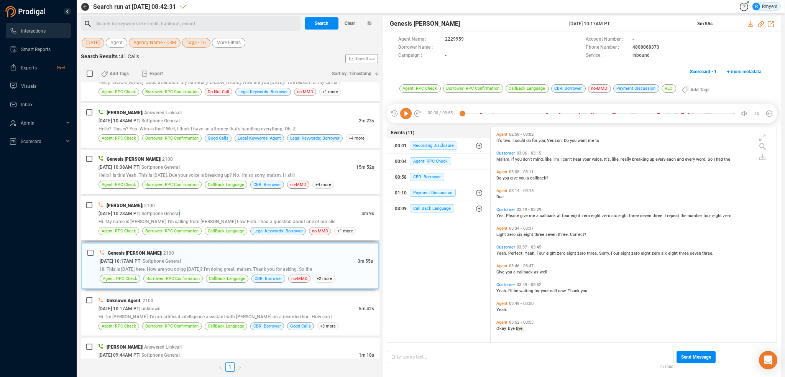
drag, startPoint x: 194, startPoint y: 208, endPoint x: 217, endPoint y: 213, distance: 23.6
click at [203, 211] on div "[DATE] 10:23AM PT | Softphone General" at bounding box center [229, 213] width 263 height 8
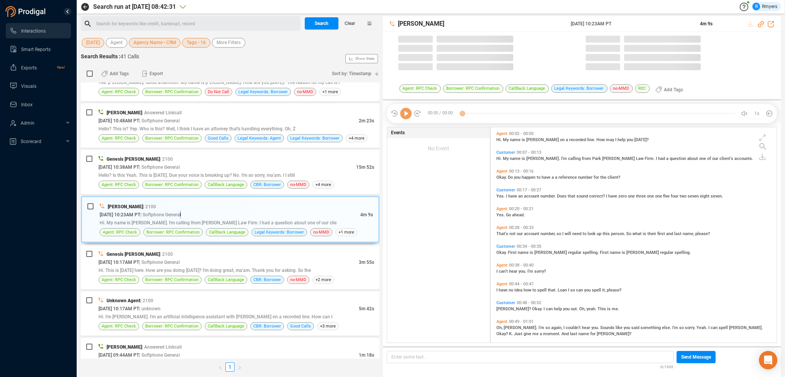
scroll to position [213, 282]
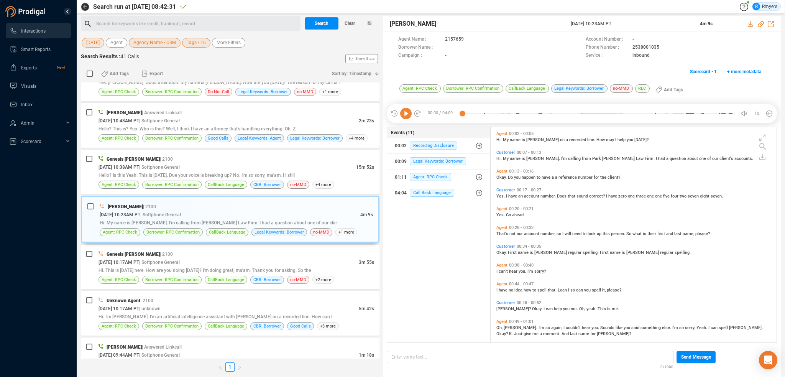
click at [407, 107] on div "00:00 / 04:09 1x" at bounding box center [582, 113] width 390 height 19
click at [407, 114] on icon at bounding box center [405, 113] width 11 height 11
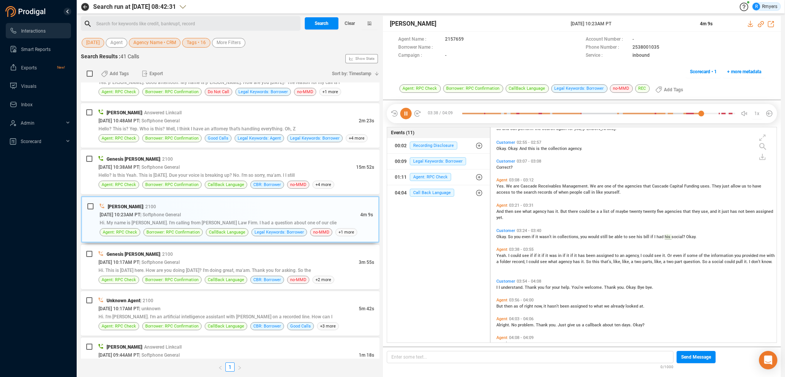
scroll to position [490, 0]
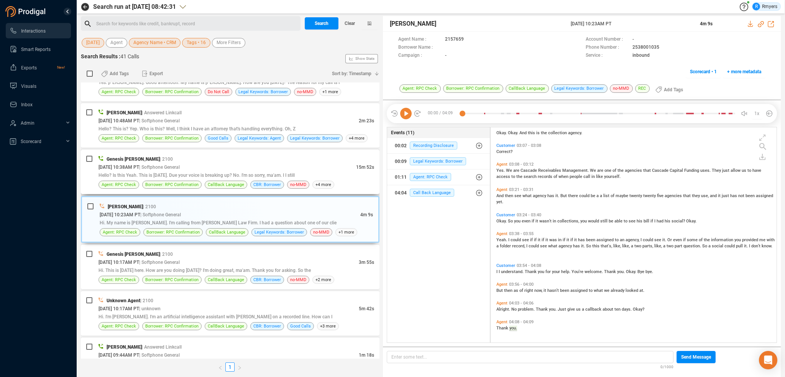
click at [172, 165] on span "| Softphone General" at bounding box center [159, 166] width 41 height 5
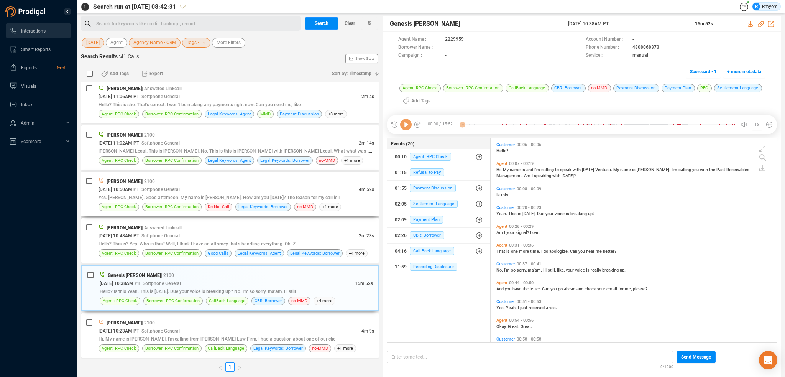
scroll to position [892, 0]
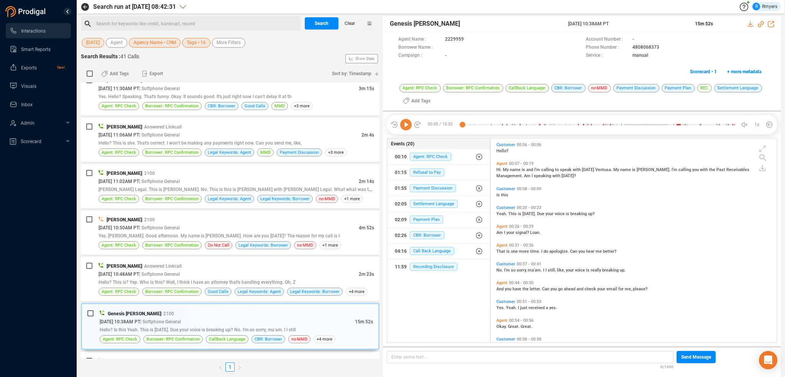
click at [406, 130] on icon at bounding box center [405, 124] width 11 height 11
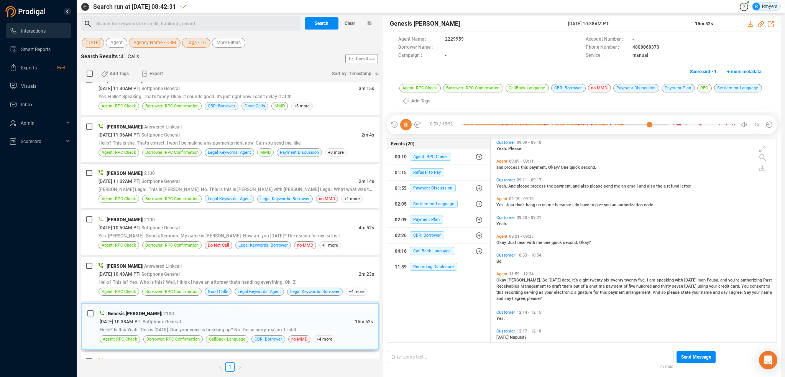
scroll to position [1910, 0]
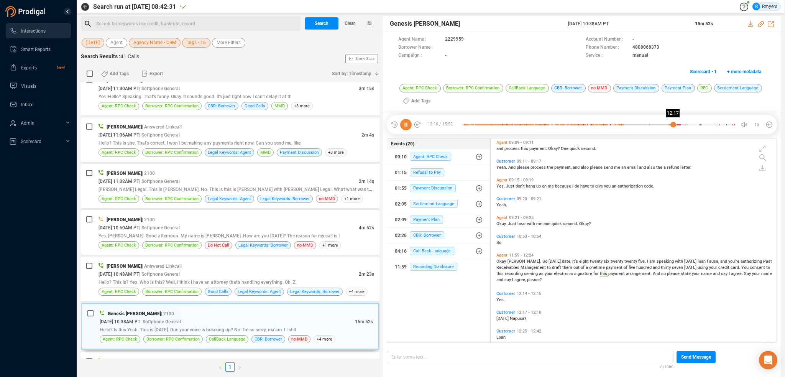
click at [673, 124] on div at bounding box center [598, 124] width 273 height 11
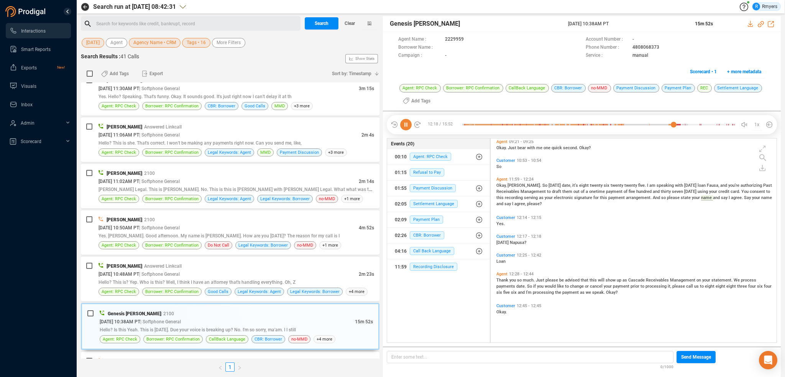
scroll to position [1938, 0]
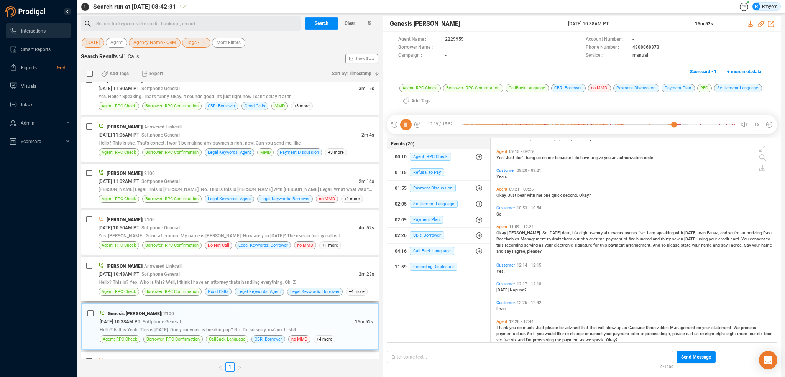
click at [234, 291] on div "Legal Keywords: Agent" at bounding box center [258, 291] width 49 height 8
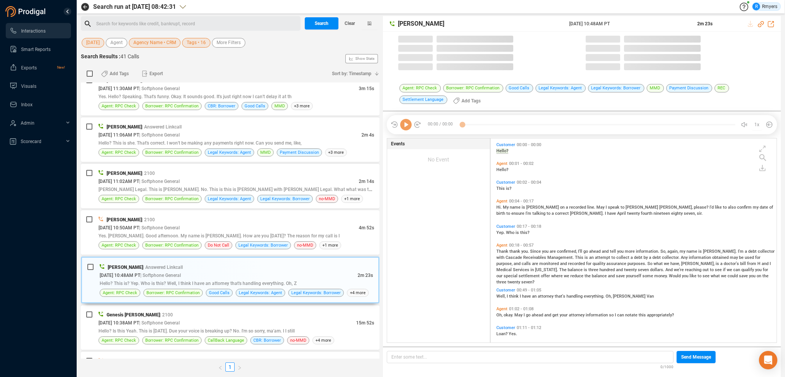
scroll to position [203, 282]
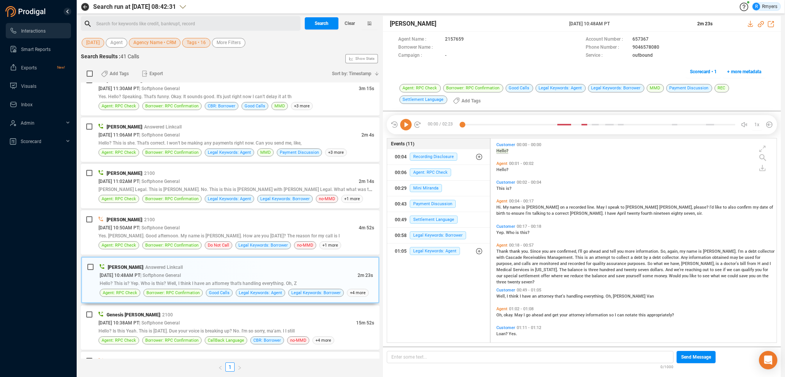
click at [403, 126] on icon at bounding box center [405, 124] width 11 height 11
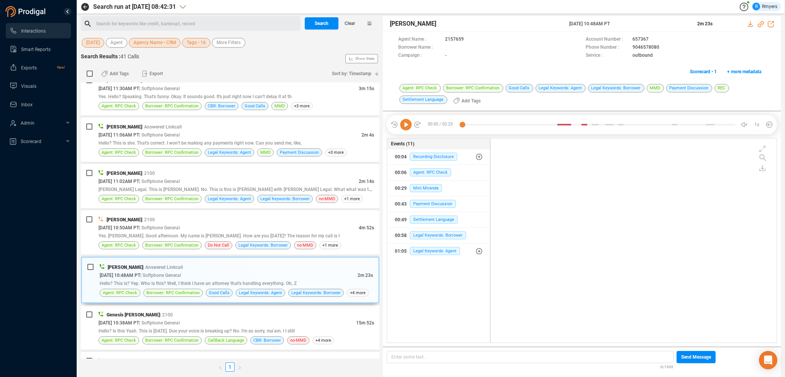
scroll to position [0, 0]
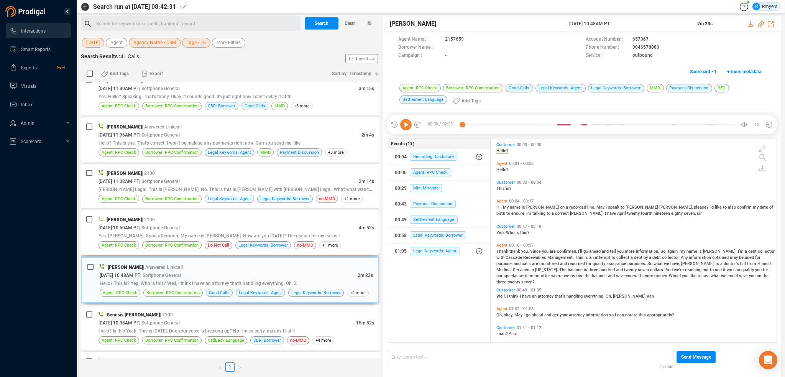
drag, startPoint x: 279, startPoint y: 222, endPoint x: 284, endPoint y: 221, distance: 4.7
click at [280, 223] on div "[DATE] 10:50AM PT | Softphone General" at bounding box center [228, 227] width 260 height 8
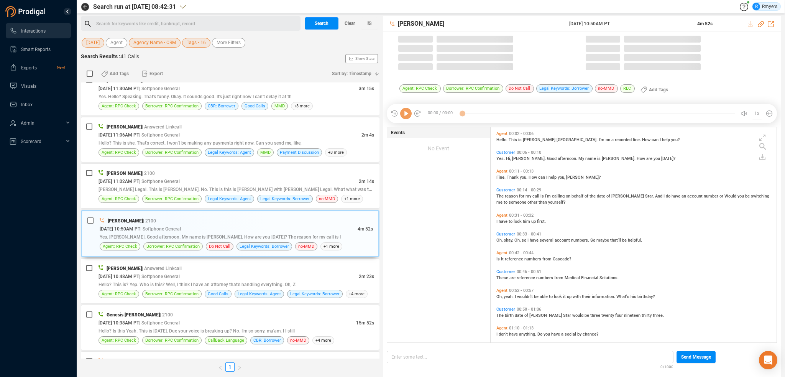
scroll to position [213, 282]
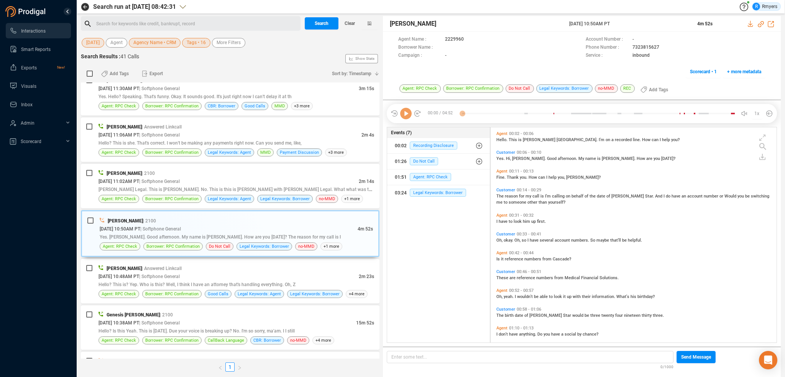
click at [408, 118] on icon at bounding box center [405, 113] width 11 height 11
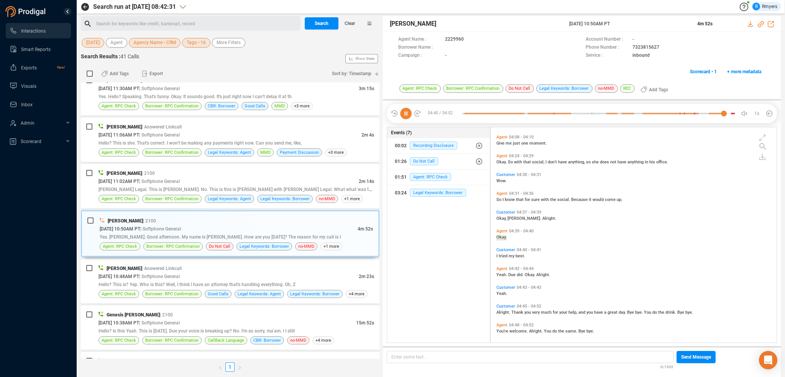
scroll to position [645, 0]
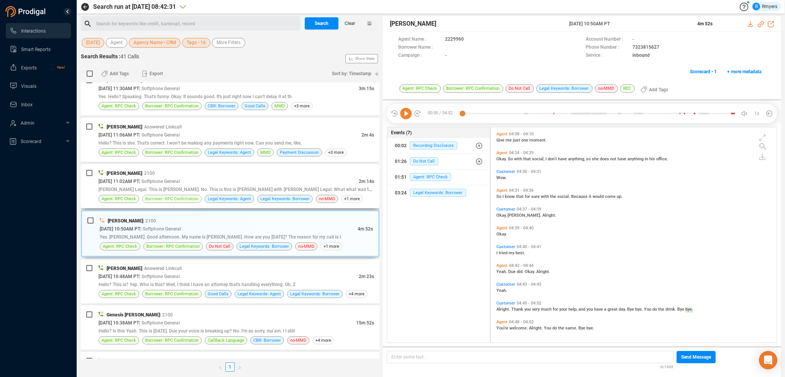
drag, startPoint x: 145, startPoint y: 188, endPoint x: 154, endPoint y: 195, distance: 10.7
click at [146, 191] on div "[PERSON_NAME] | 2100 [DATE] 11:02AM PT | Softphone General 2m 14s [PERSON_NAME]…" at bounding box center [235, 186] width 275 height 34
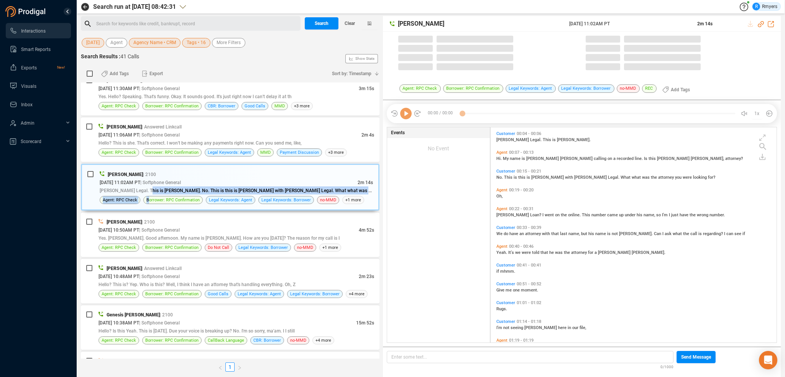
scroll to position [213, 282]
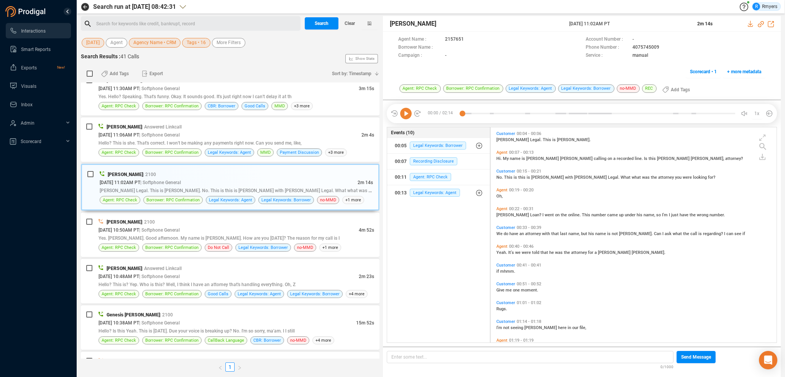
click at [405, 113] on icon at bounding box center [405, 113] width 11 height 11
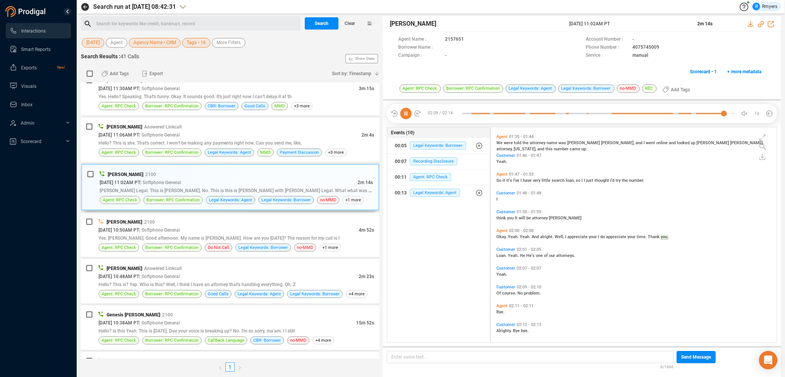
scroll to position [250, 0]
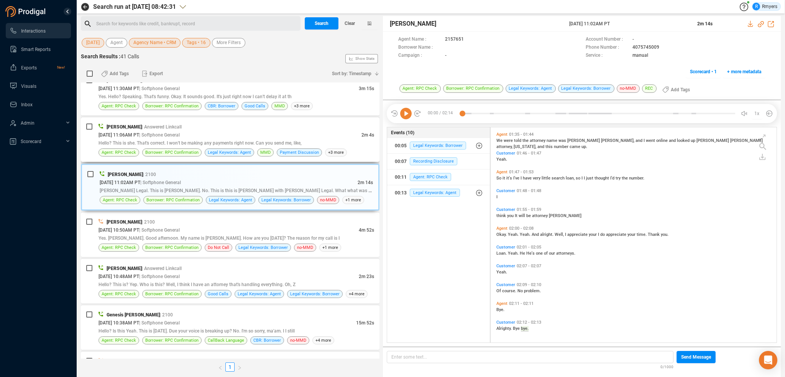
click at [305, 139] on div "Hello? This is she. That's correct. I won't be making any payments right now. C…" at bounding box center [235, 143] width 275 height 8
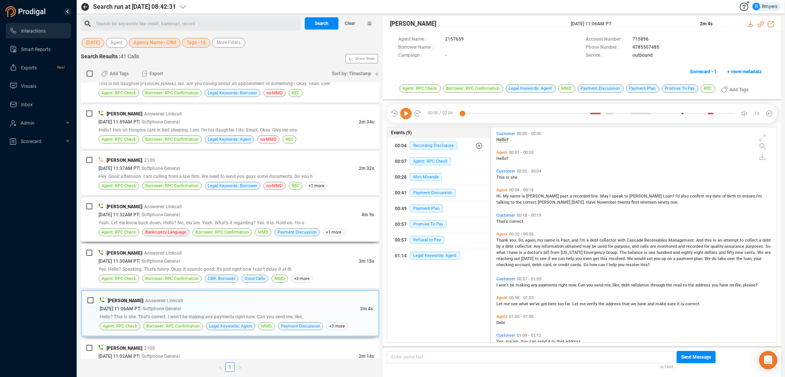
scroll to position [701, 0]
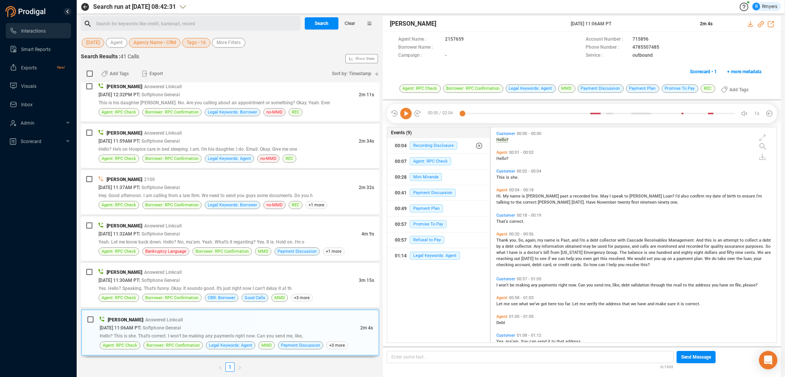
click at [404, 115] on icon at bounding box center [405, 113] width 11 height 11
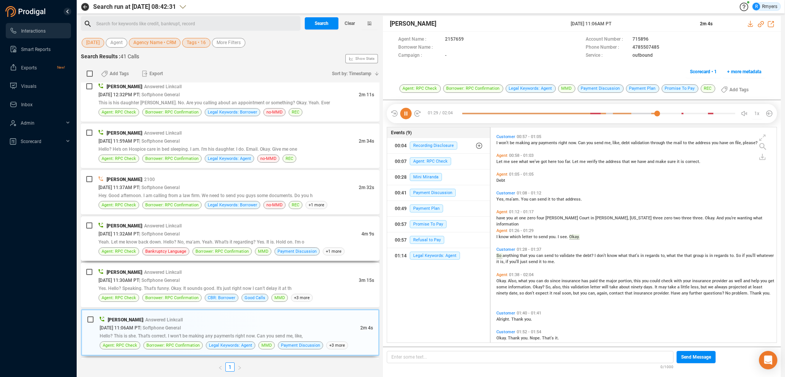
scroll to position [152, 0]
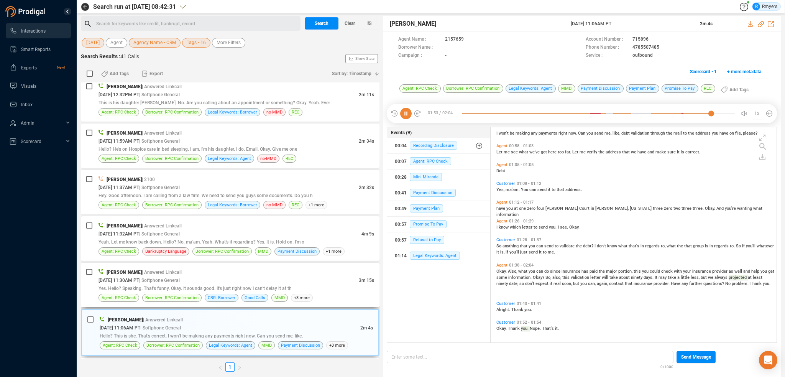
click at [221, 285] on span "Yes. Hello? Speaking. That's funny. Okay. It sounds good. It's just right now I…" at bounding box center [194, 287] width 193 height 5
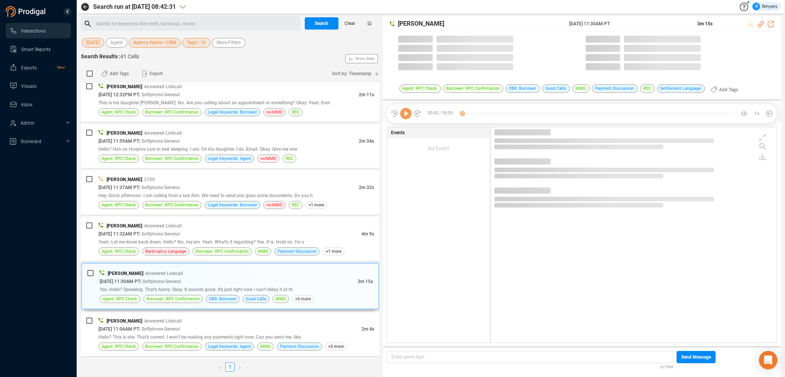
click at [406, 116] on icon at bounding box center [405, 113] width 11 height 11
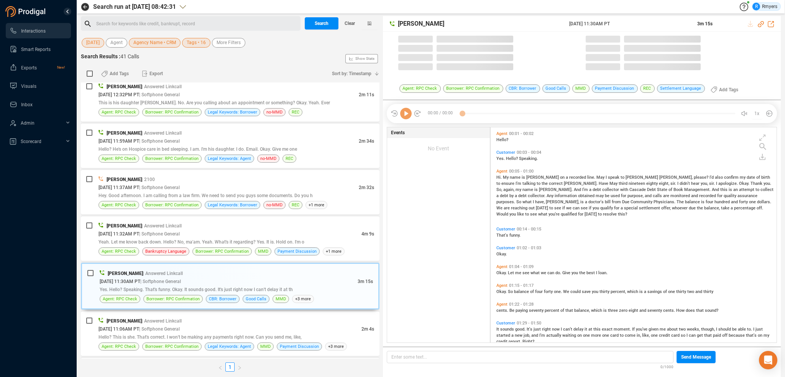
scroll to position [213, 282]
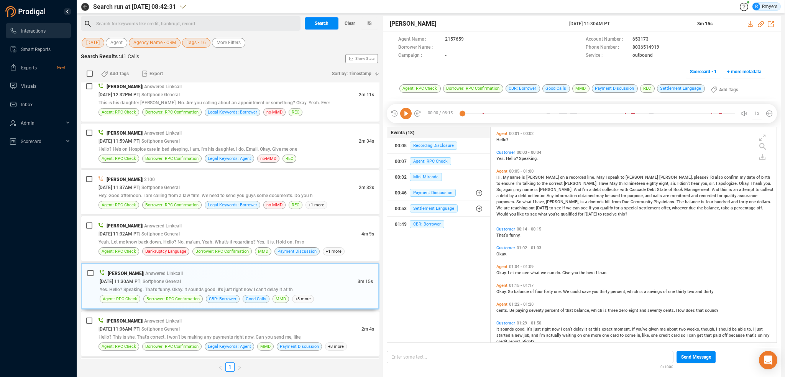
click at [406, 116] on icon at bounding box center [405, 113] width 11 height 11
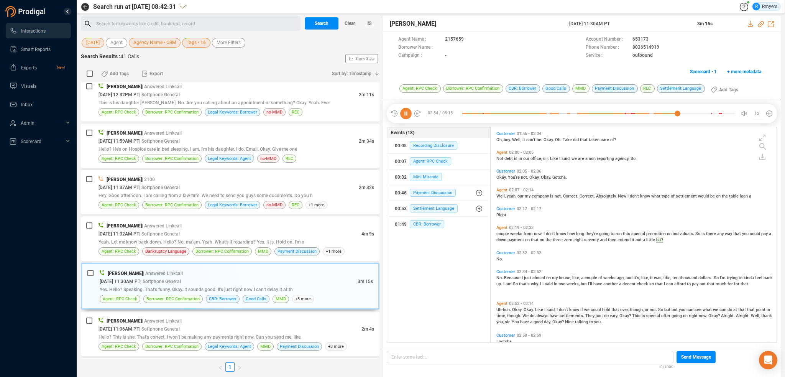
scroll to position [272, 0]
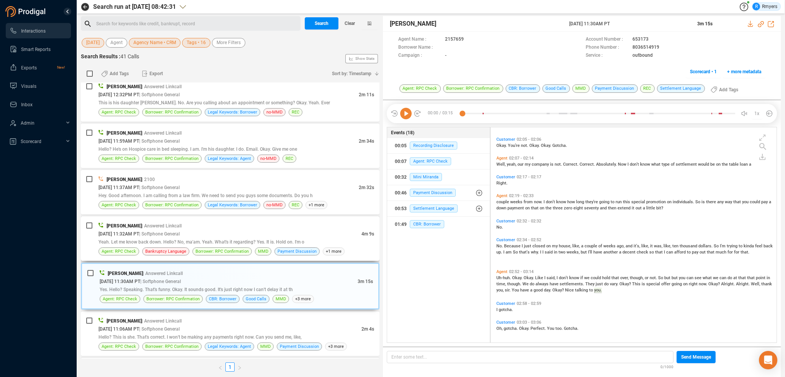
click at [243, 242] on div "[PERSON_NAME] | Answered Linkcall [DATE] 11:32AM PT | Softphone General 4m 9s Y…" at bounding box center [235, 238] width 275 height 34
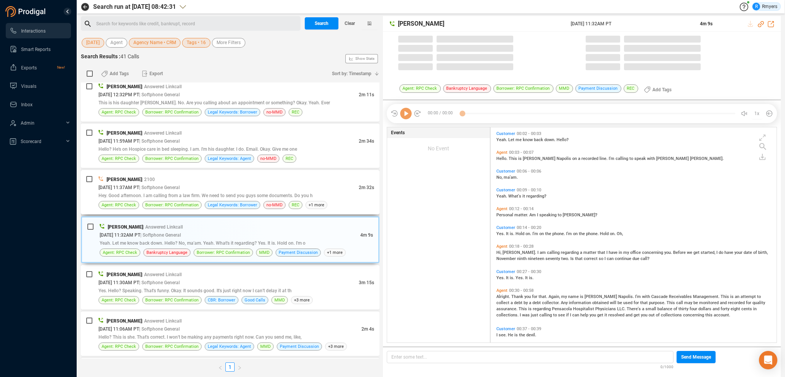
scroll to position [213, 282]
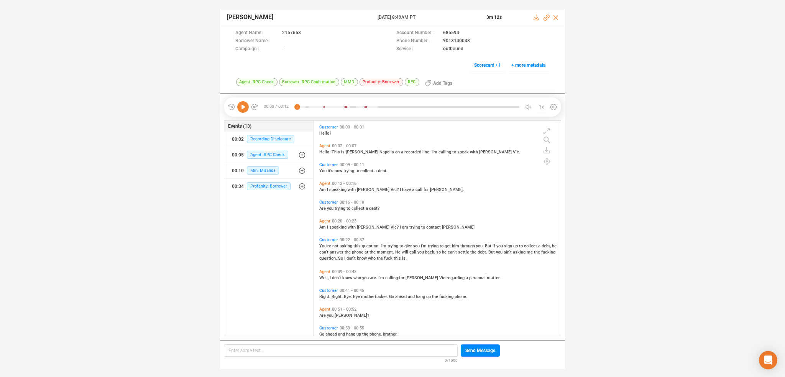
scroll to position [213, 244]
drag, startPoint x: 242, startPoint y: 107, endPoint x: 286, endPoint y: 150, distance: 61.5
click at [242, 108] on icon at bounding box center [242, 106] width 11 height 11
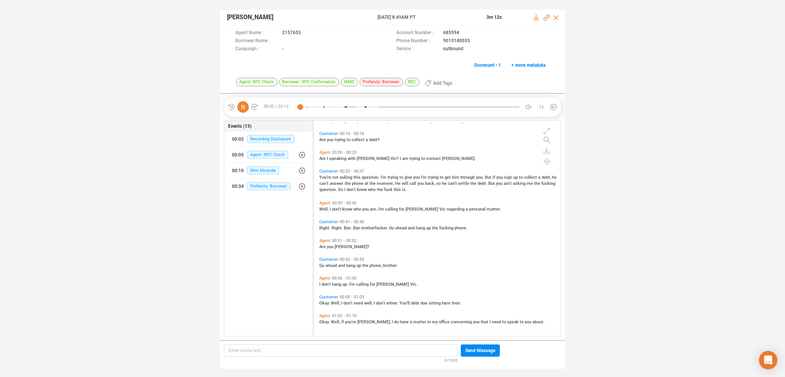
scroll to position [69, 0]
click at [323, 226] on span "Right." at bounding box center [325, 227] width 12 height 5
